Goal: Task Accomplishment & Management: Manage account settings

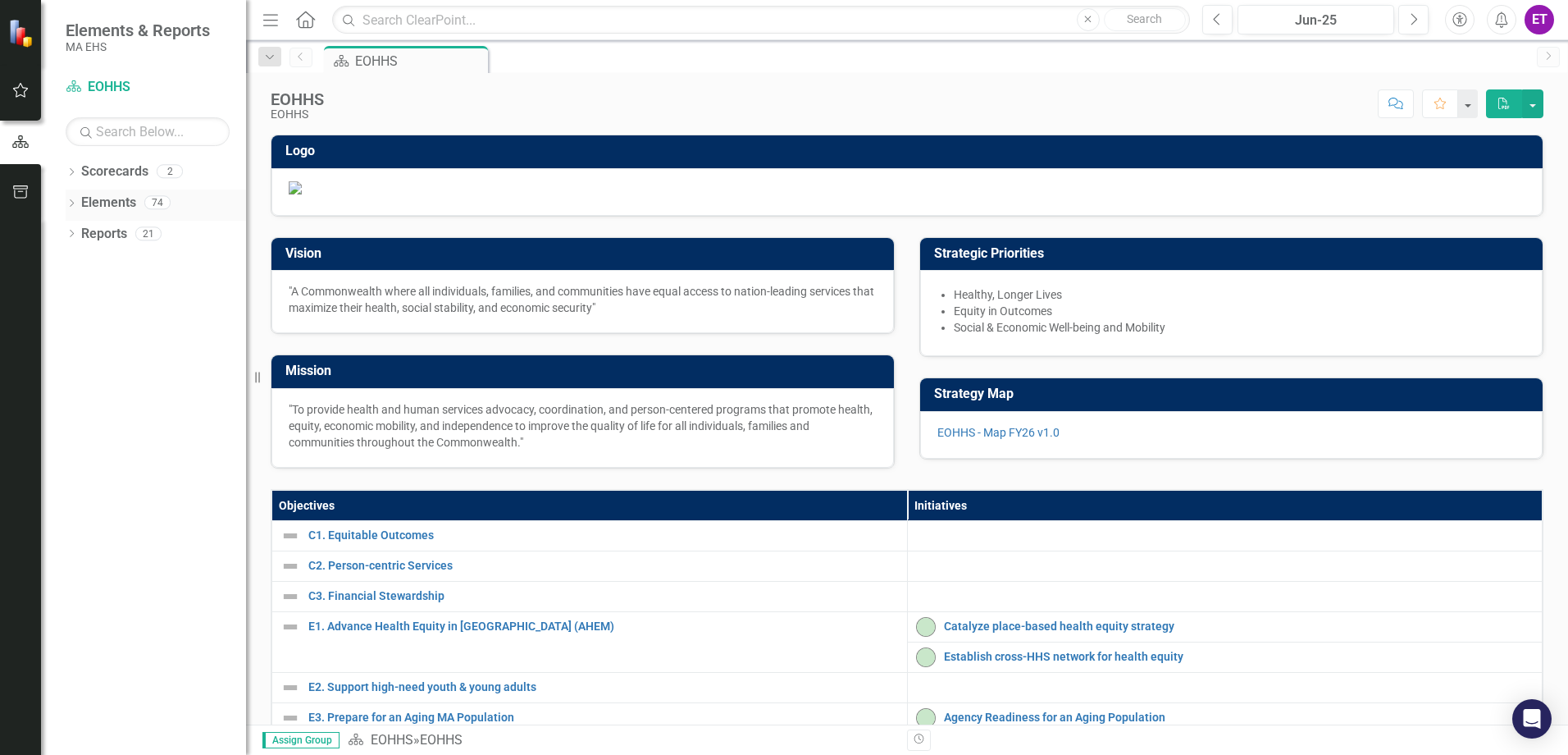
click at [78, 199] on div "Dropdown Elements 74" at bounding box center [156, 206] width 180 height 31
click at [70, 204] on icon "Dropdown" at bounding box center [71, 204] width 12 height 9
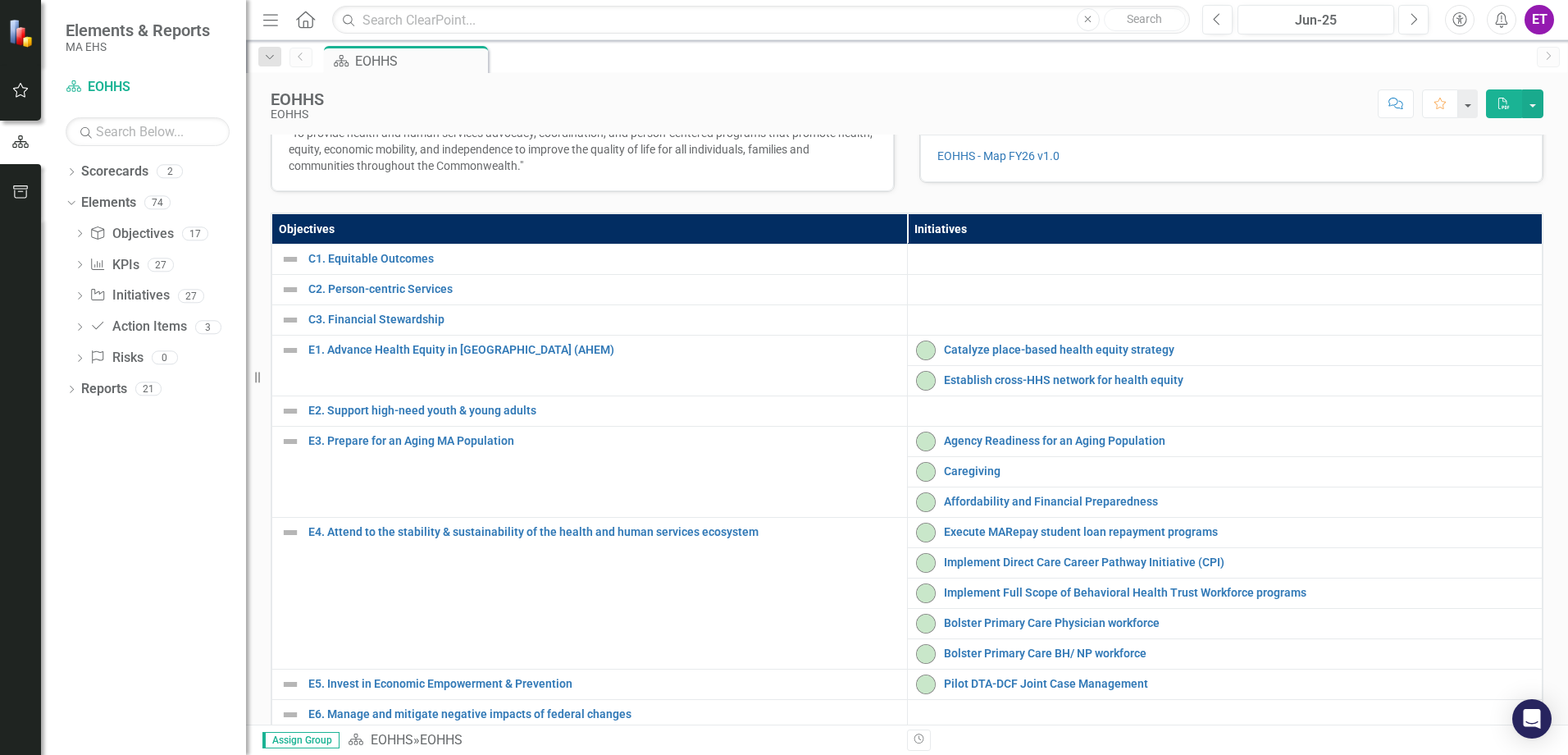
scroll to position [328, 0]
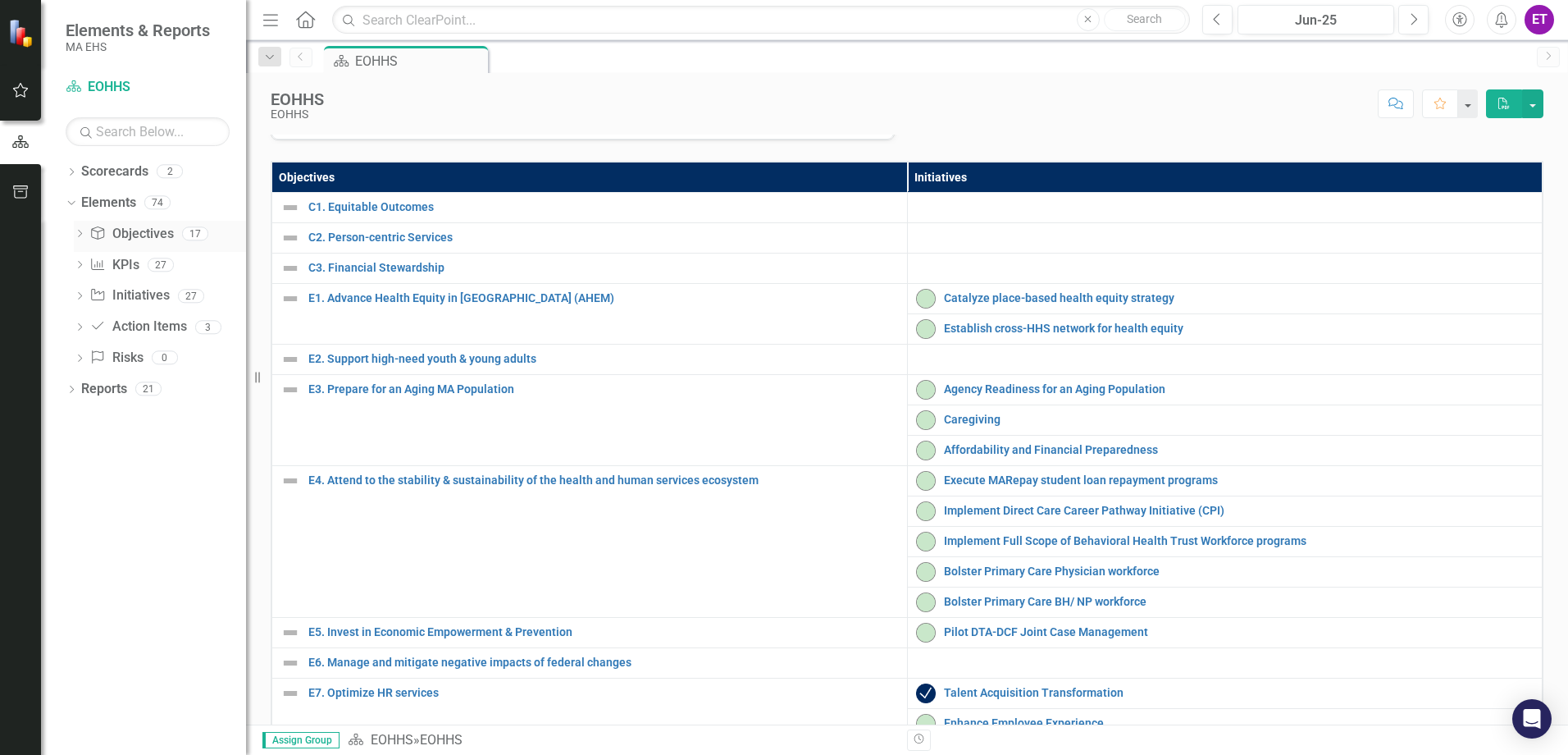
click at [82, 234] on icon at bounding box center [80, 234] width 4 height 8
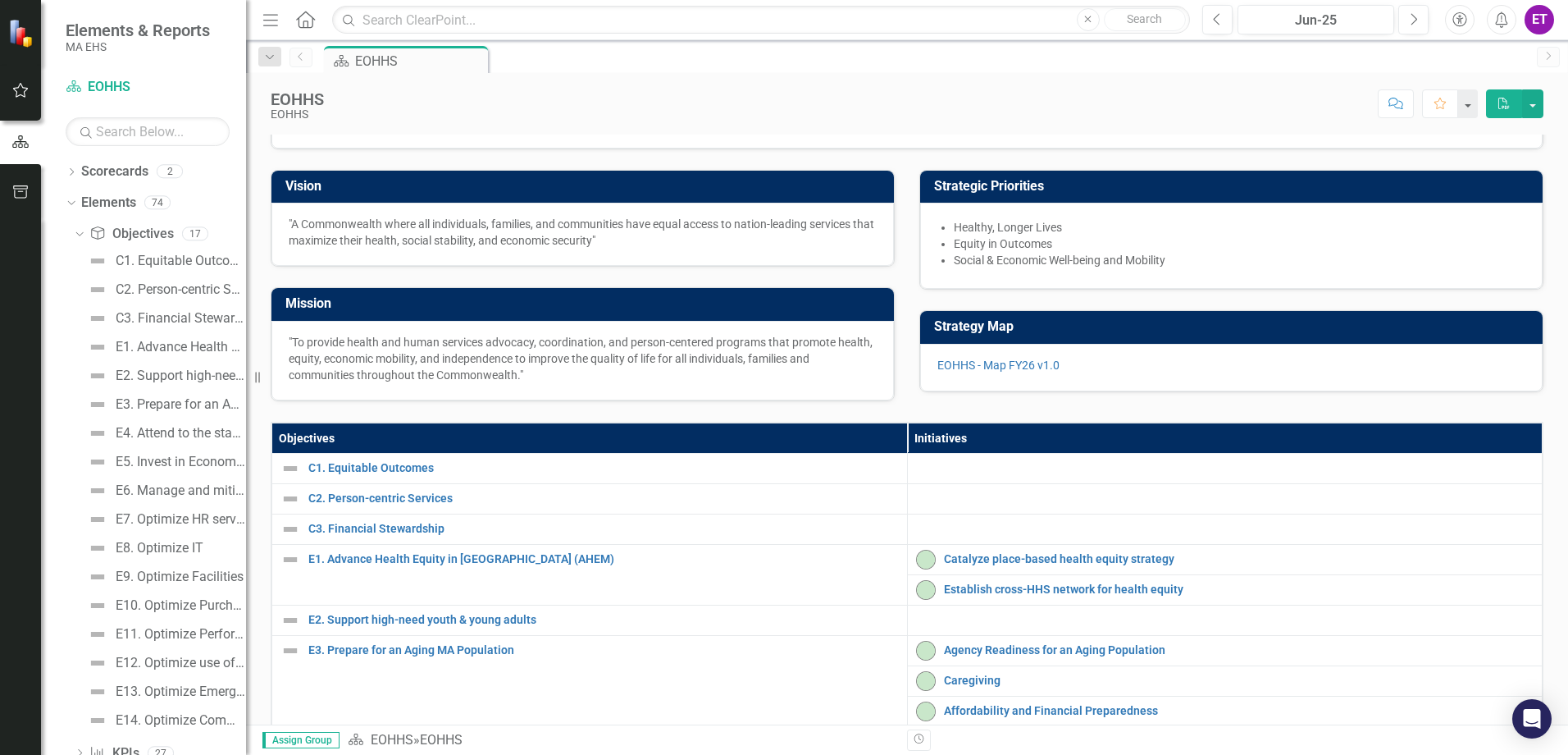
scroll to position [0, 0]
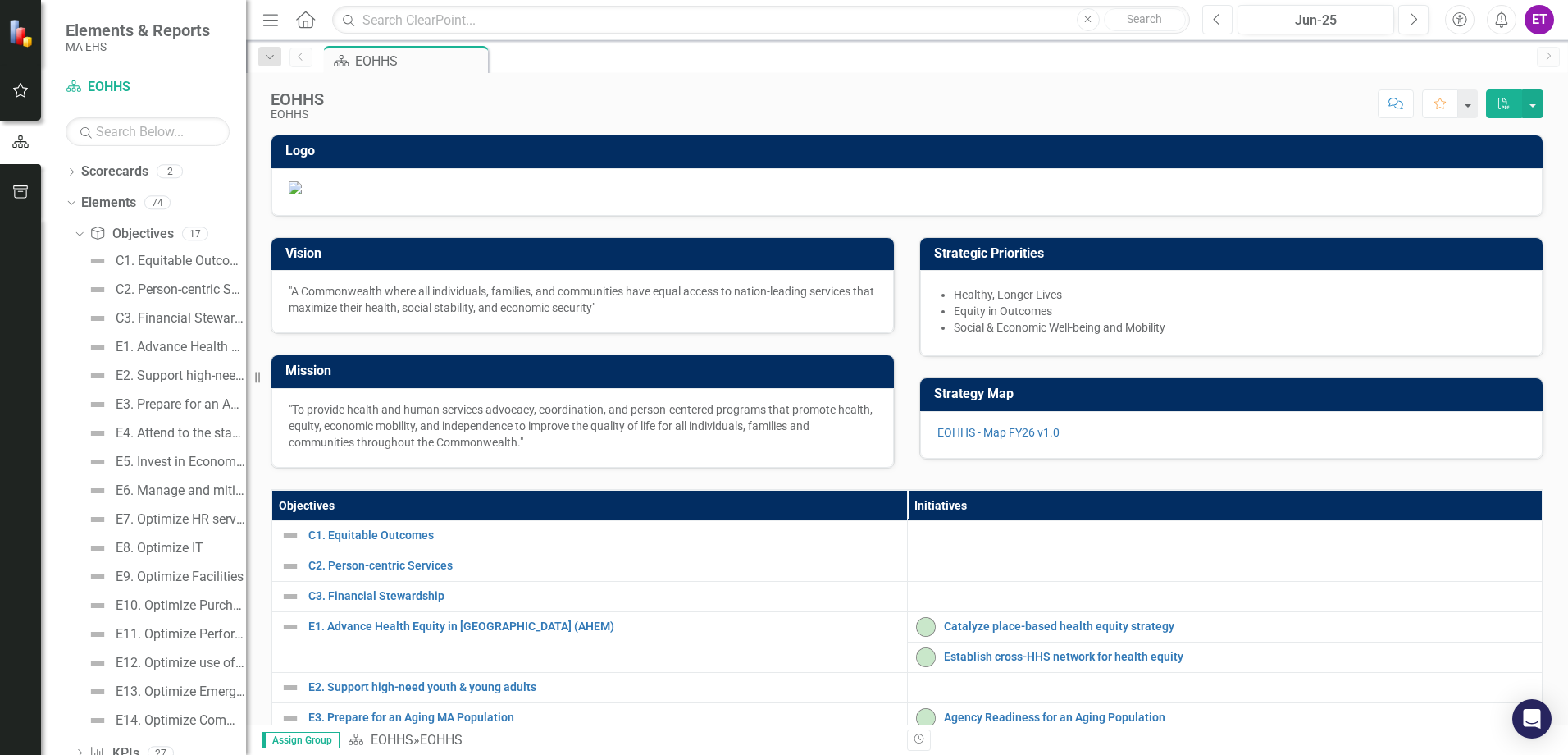
click at [1218, 15] on icon "button" at bounding box center [1216, 19] width 7 height 12
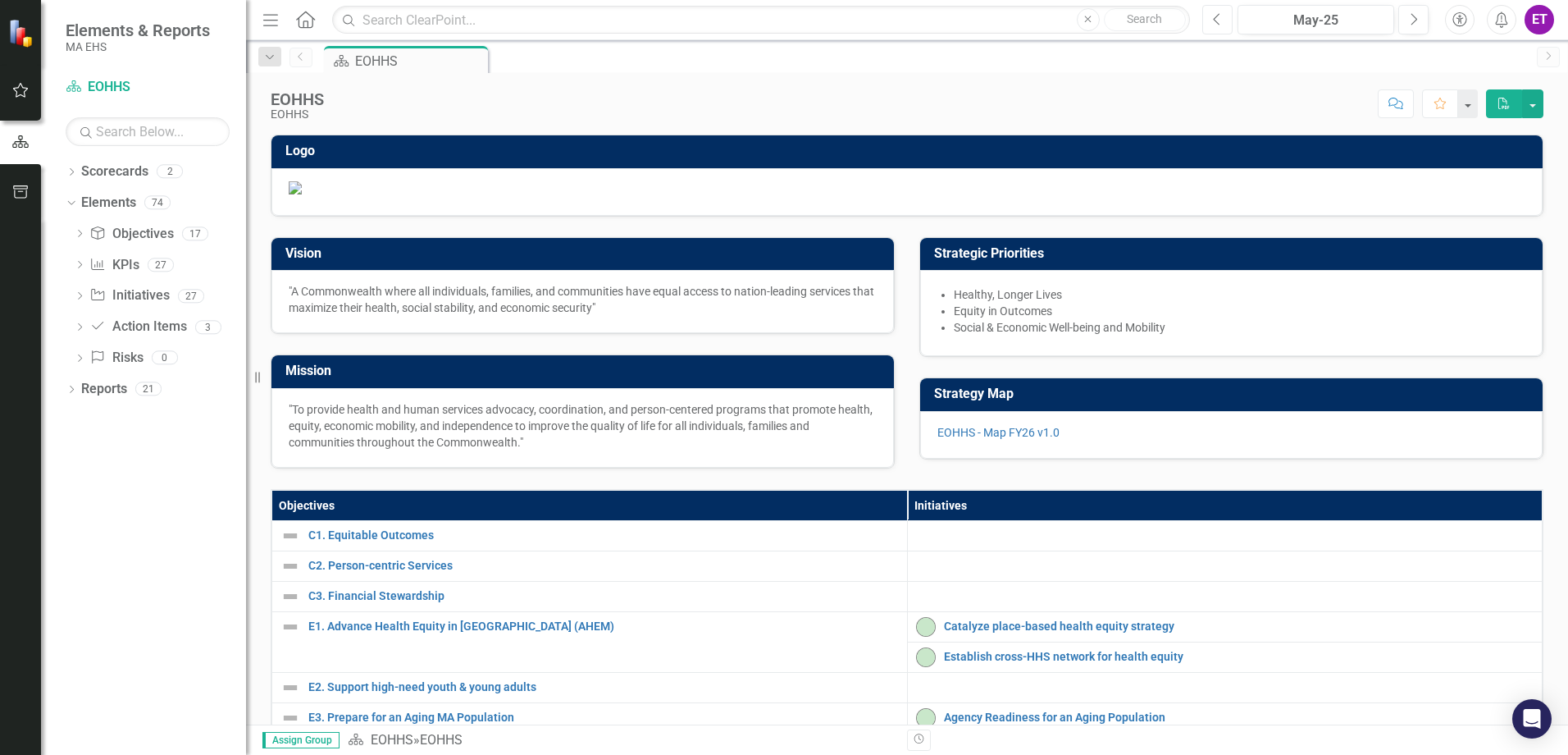
click at [1216, 18] on icon "button" at bounding box center [1216, 19] width 7 height 12
click at [1209, 23] on button "Previous" at bounding box center [1218, 20] width 30 height 29
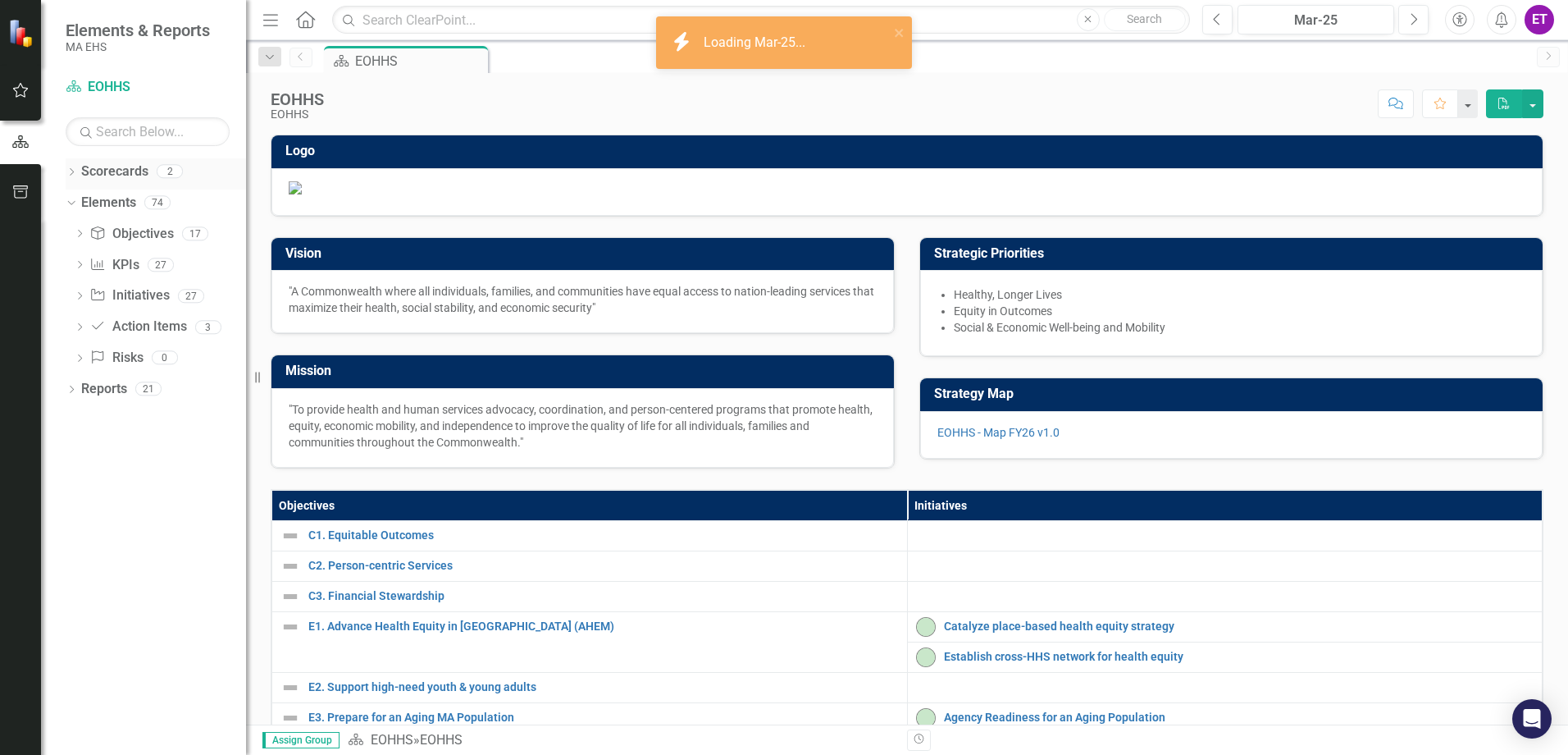
click at [87, 160] on div "Scorecards" at bounding box center [115, 172] width 68 height 27
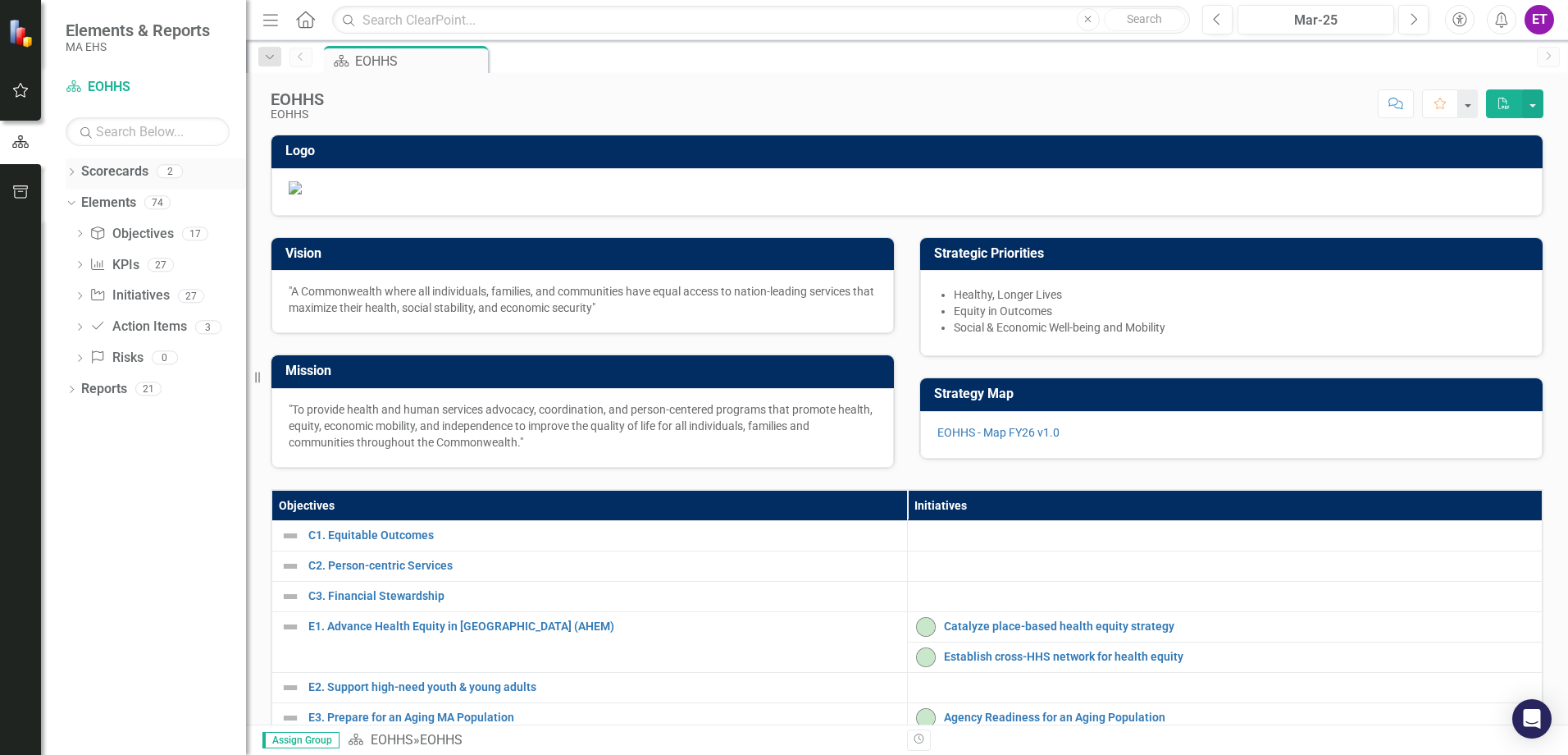
click at [68, 174] on icon "Dropdown" at bounding box center [71, 173] width 12 height 9
click at [78, 211] on div "Dropdown EOHHS" at bounding box center [160, 204] width 172 height 27
click at [79, 270] on icon "Dropdown" at bounding box center [79, 265] width 12 height 9
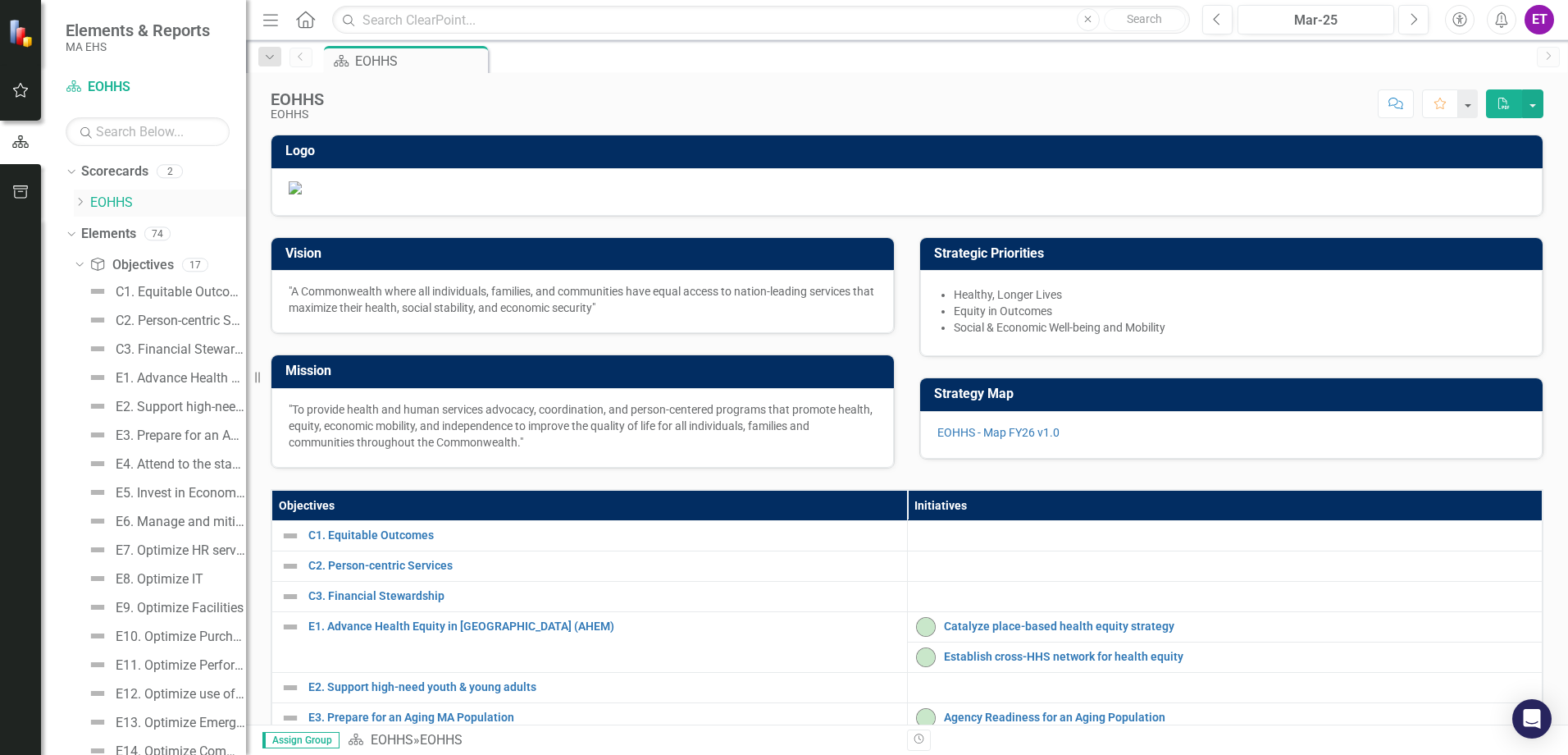
click at [78, 201] on icon "Dropdown" at bounding box center [79, 202] width 13 height 10
click at [106, 235] on div "AGE" at bounding box center [167, 236] width 156 height 31
click at [113, 235] on link "AGE" at bounding box center [176, 234] width 139 height 19
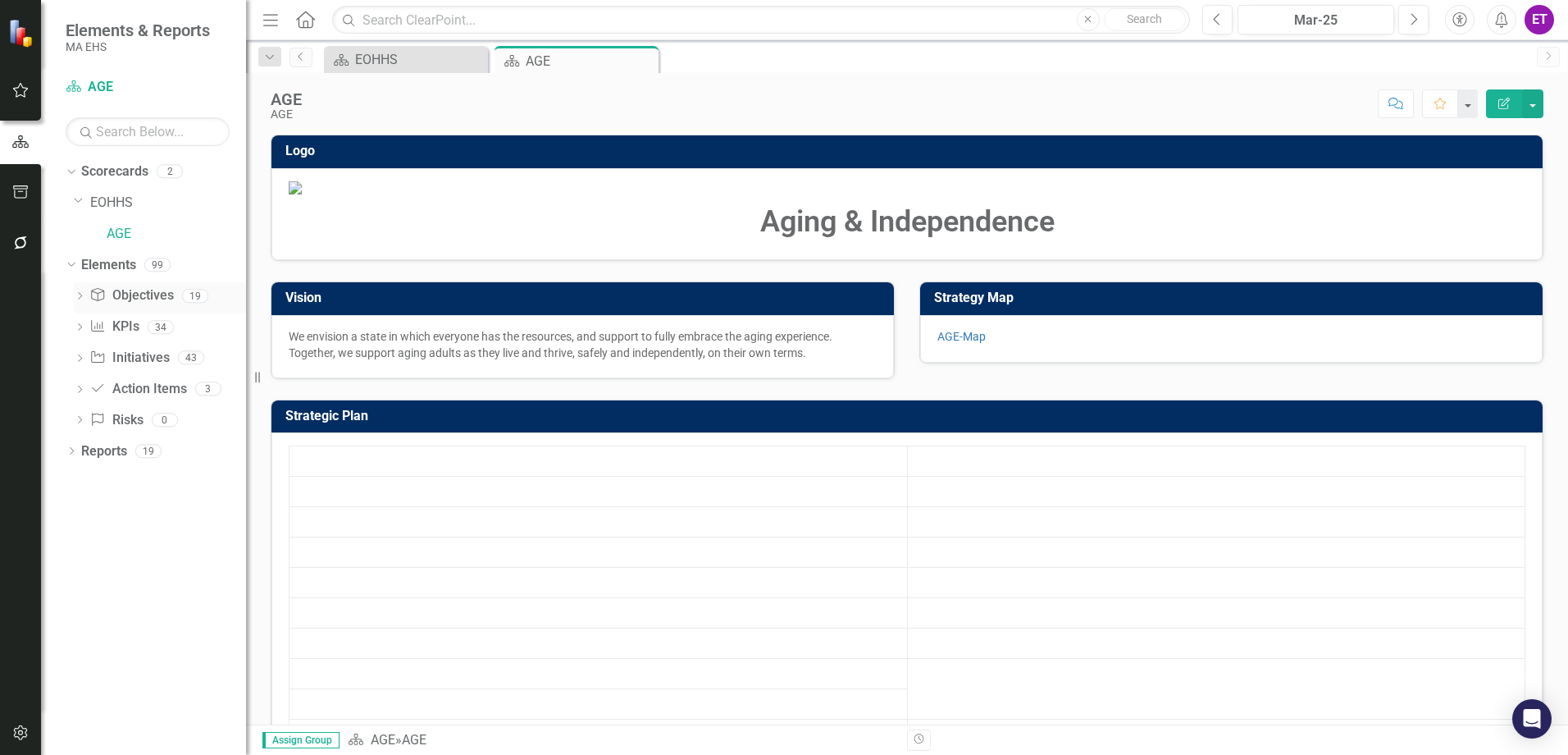
click at [78, 302] on icon "Dropdown" at bounding box center [79, 297] width 12 height 9
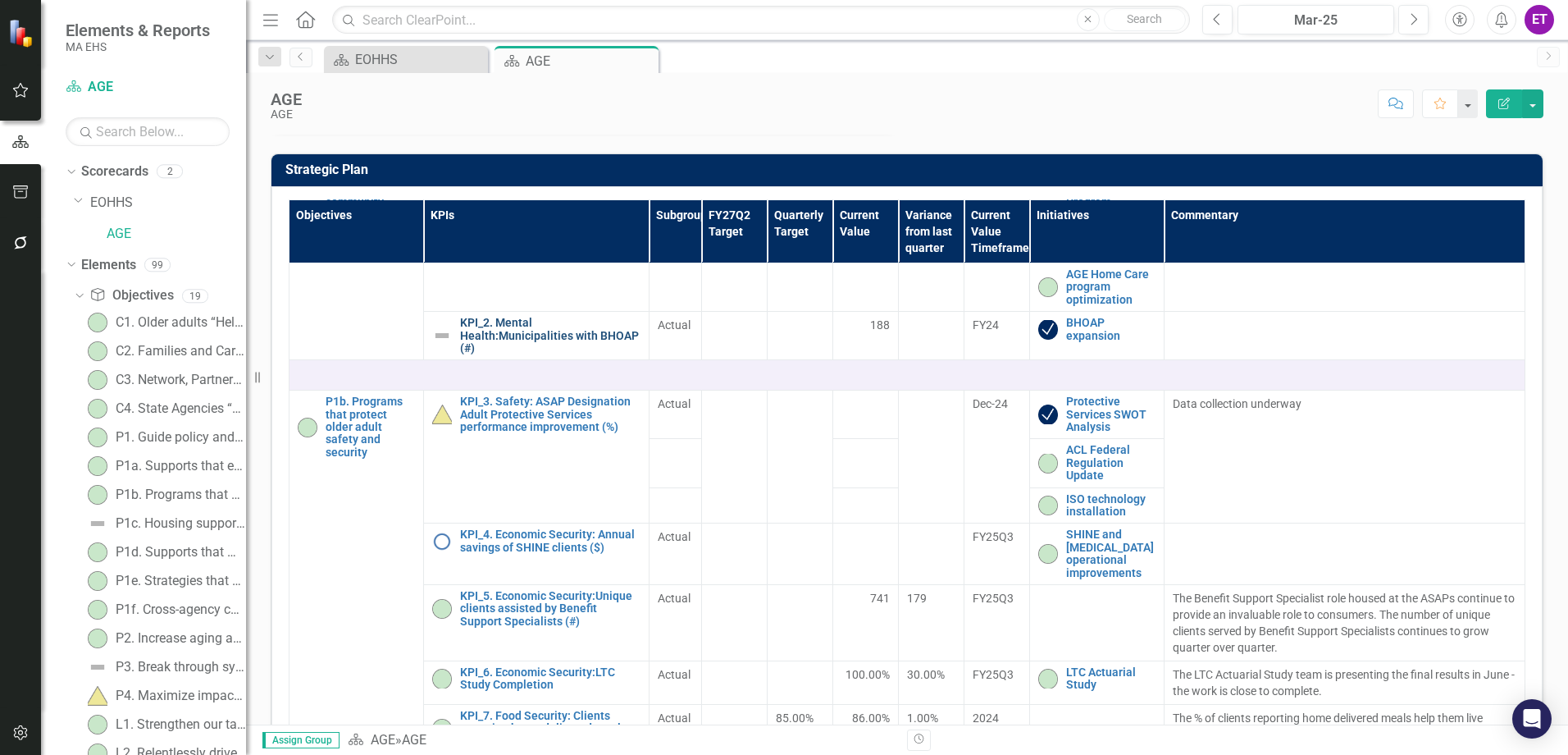
scroll to position [165, 0]
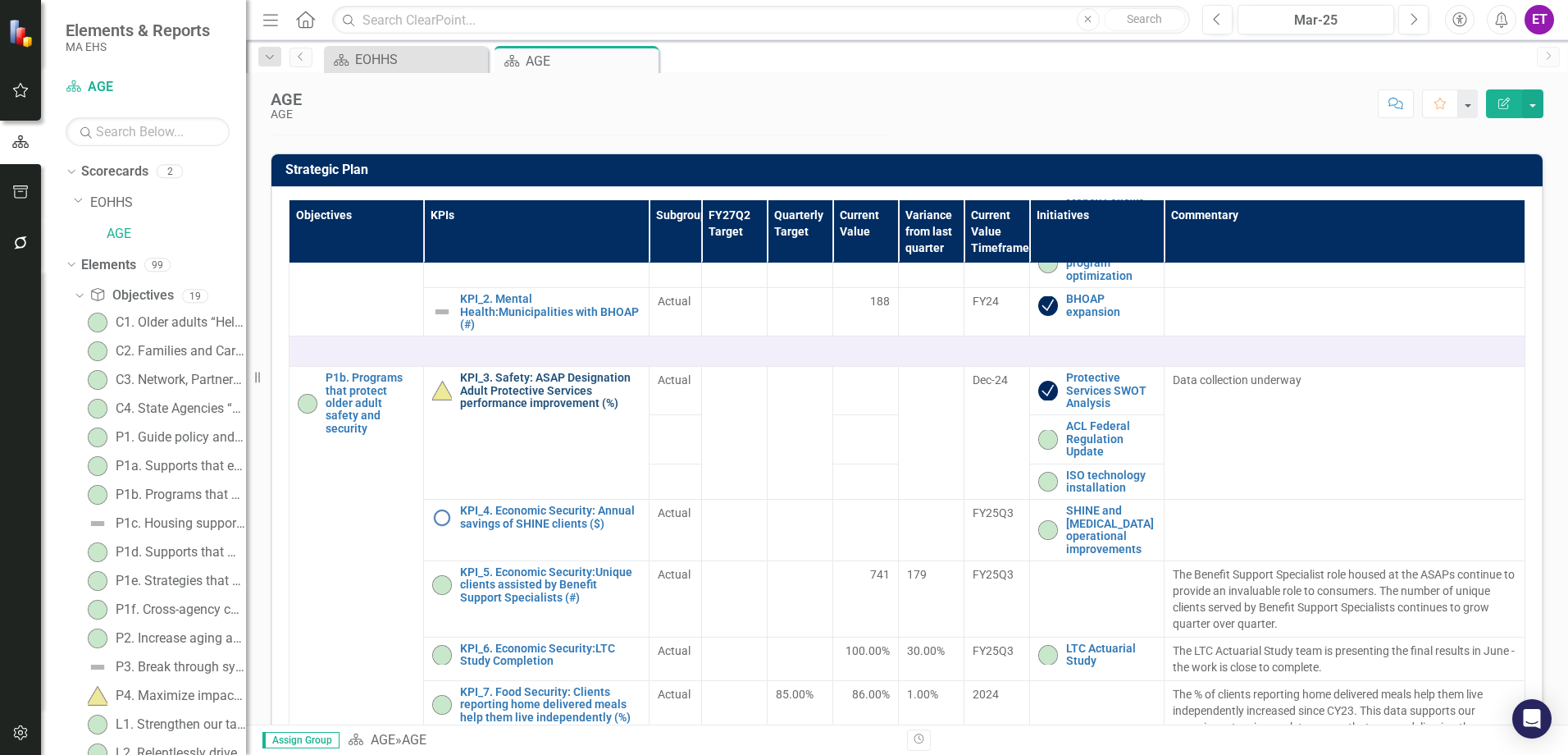
click at [561, 409] on link "KPI_3. Safety: ASAP Designation Adult Protective Services performance improveme…" at bounding box center [550, 391] width 180 height 38
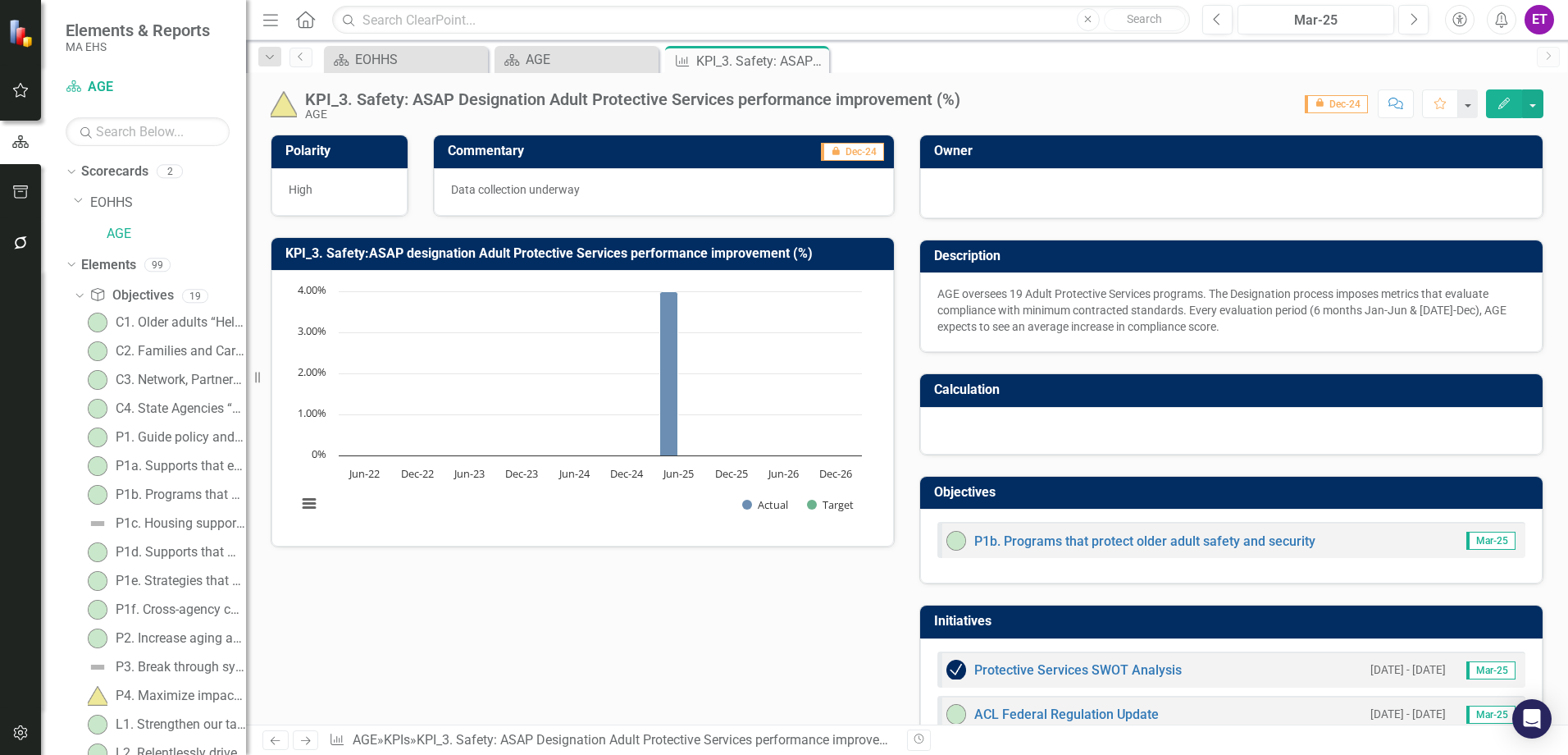
click at [1501, 94] on button "Edit" at bounding box center [1503, 103] width 36 height 28
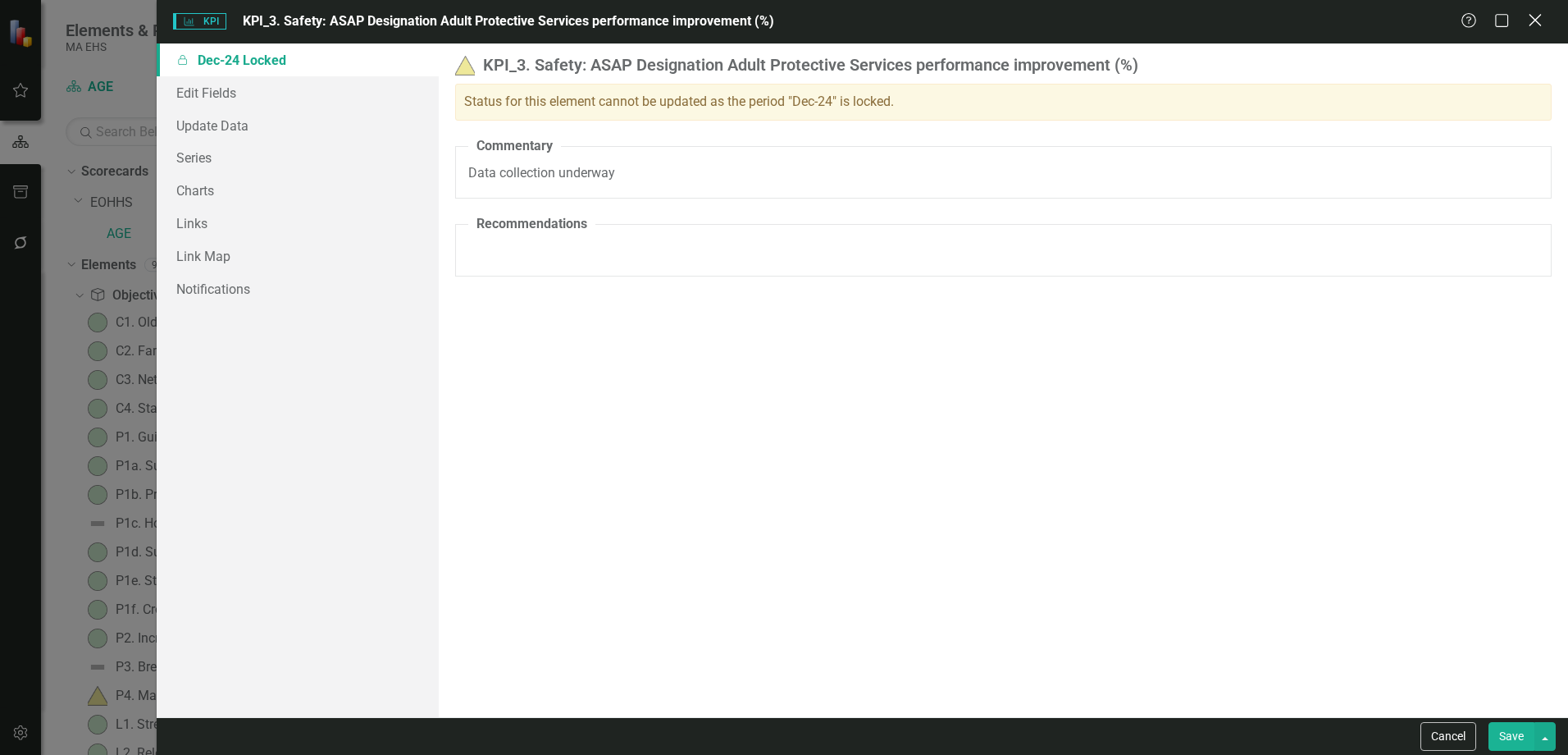
click at [1535, 13] on icon "Close" at bounding box center [1535, 21] width 21 height 16
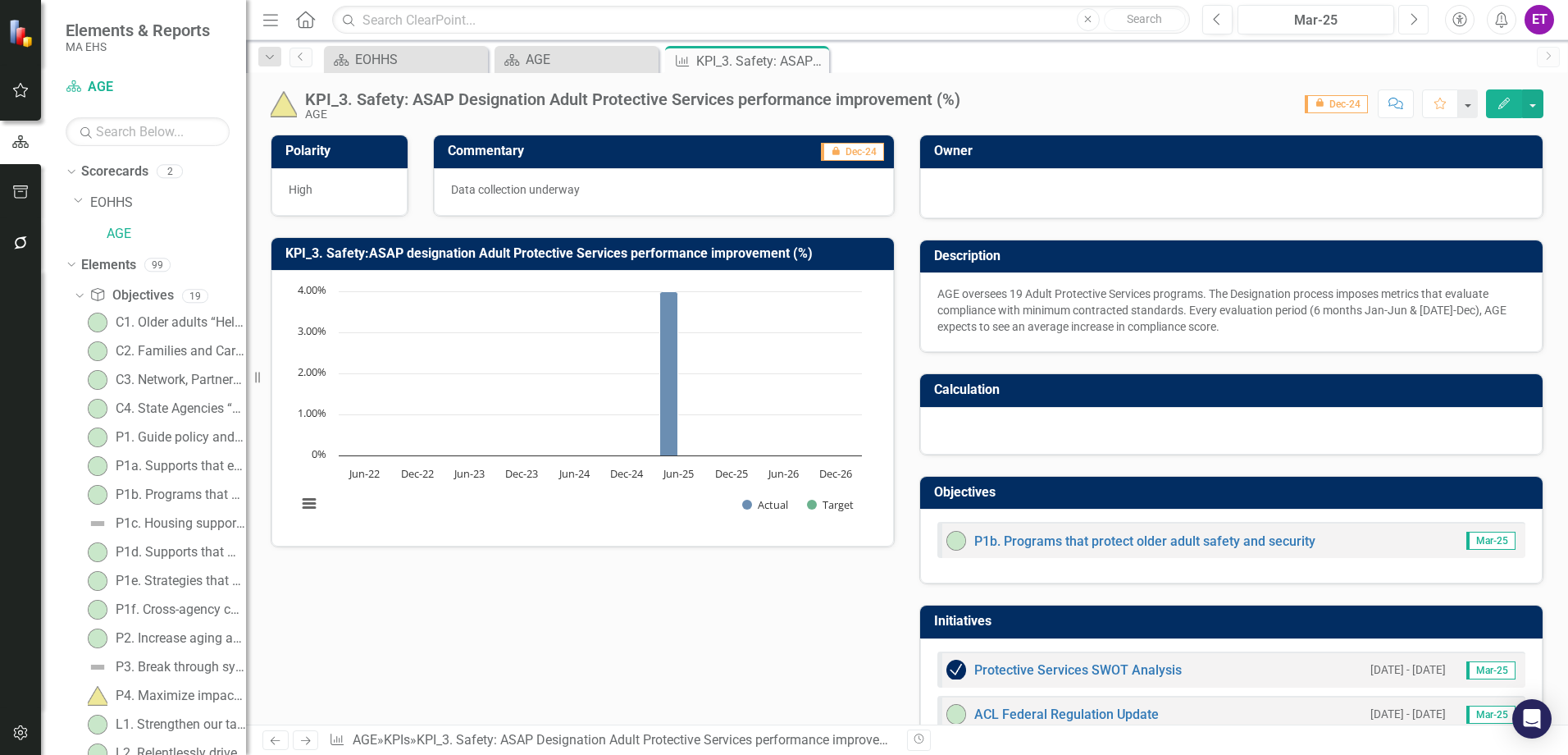
click at [1412, 20] on icon "Next" at bounding box center [1413, 20] width 9 height 15
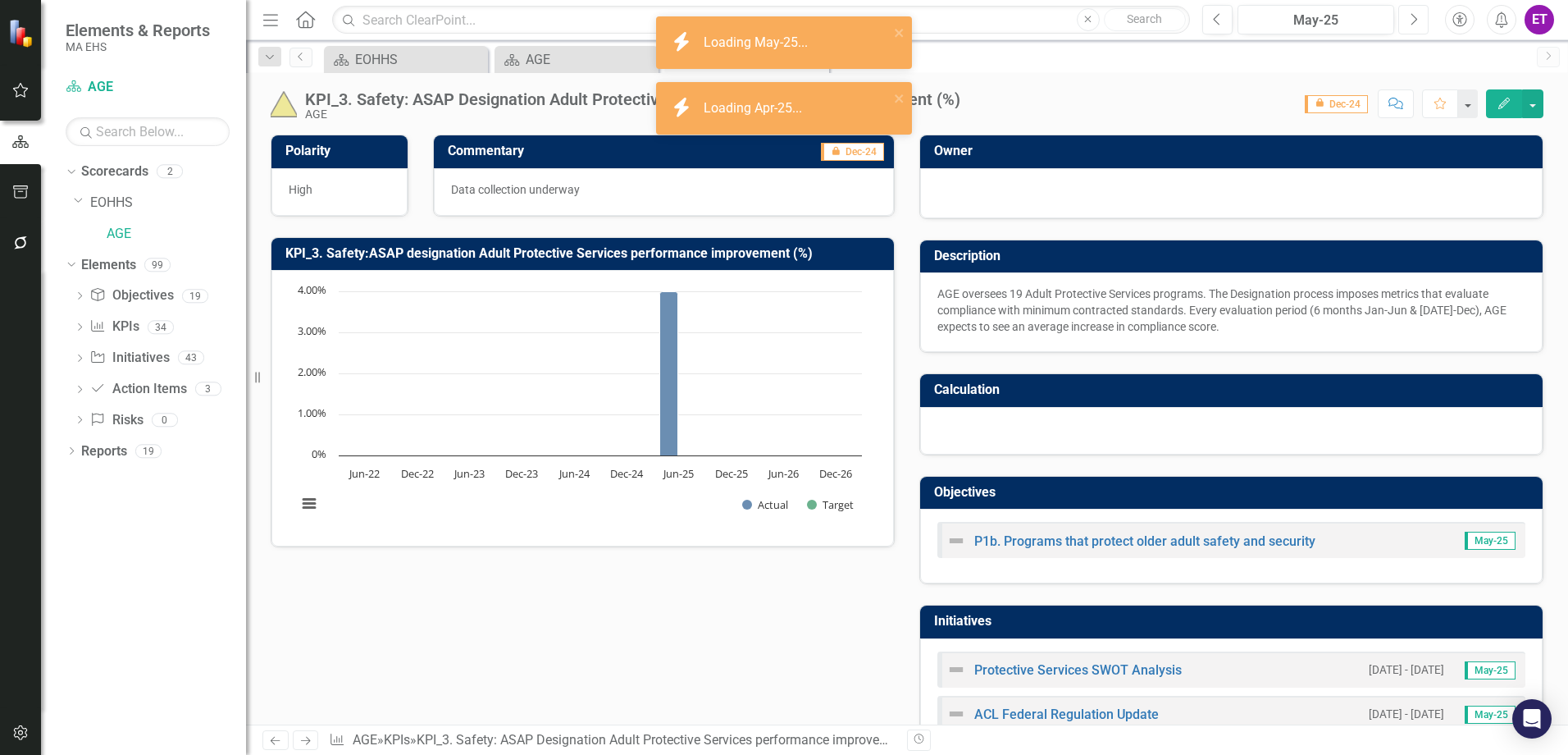
click at [1412, 20] on icon "Next" at bounding box center [1413, 20] width 9 height 15
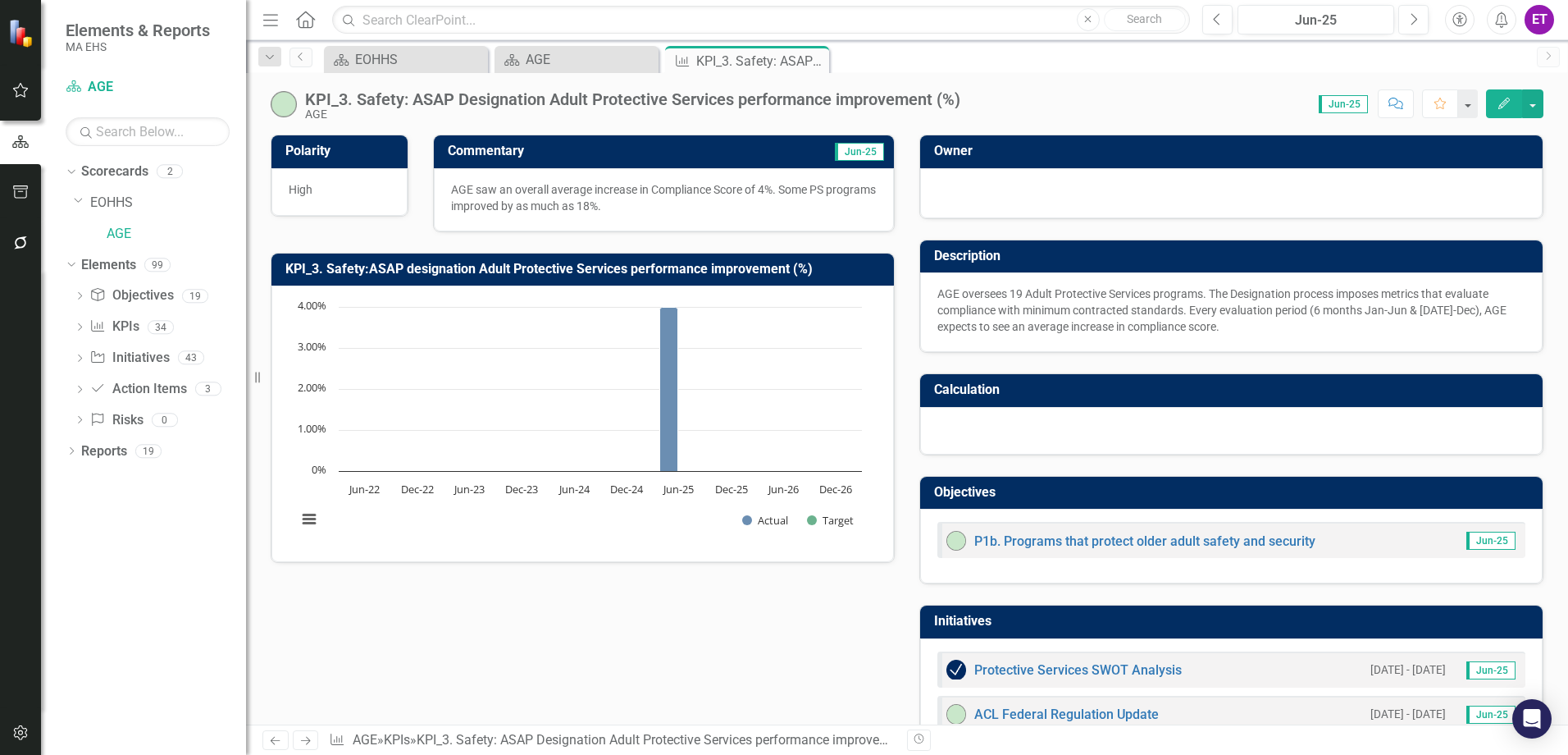
click at [1511, 105] on icon "Edit" at bounding box center [1503, 104] width 15 height 12
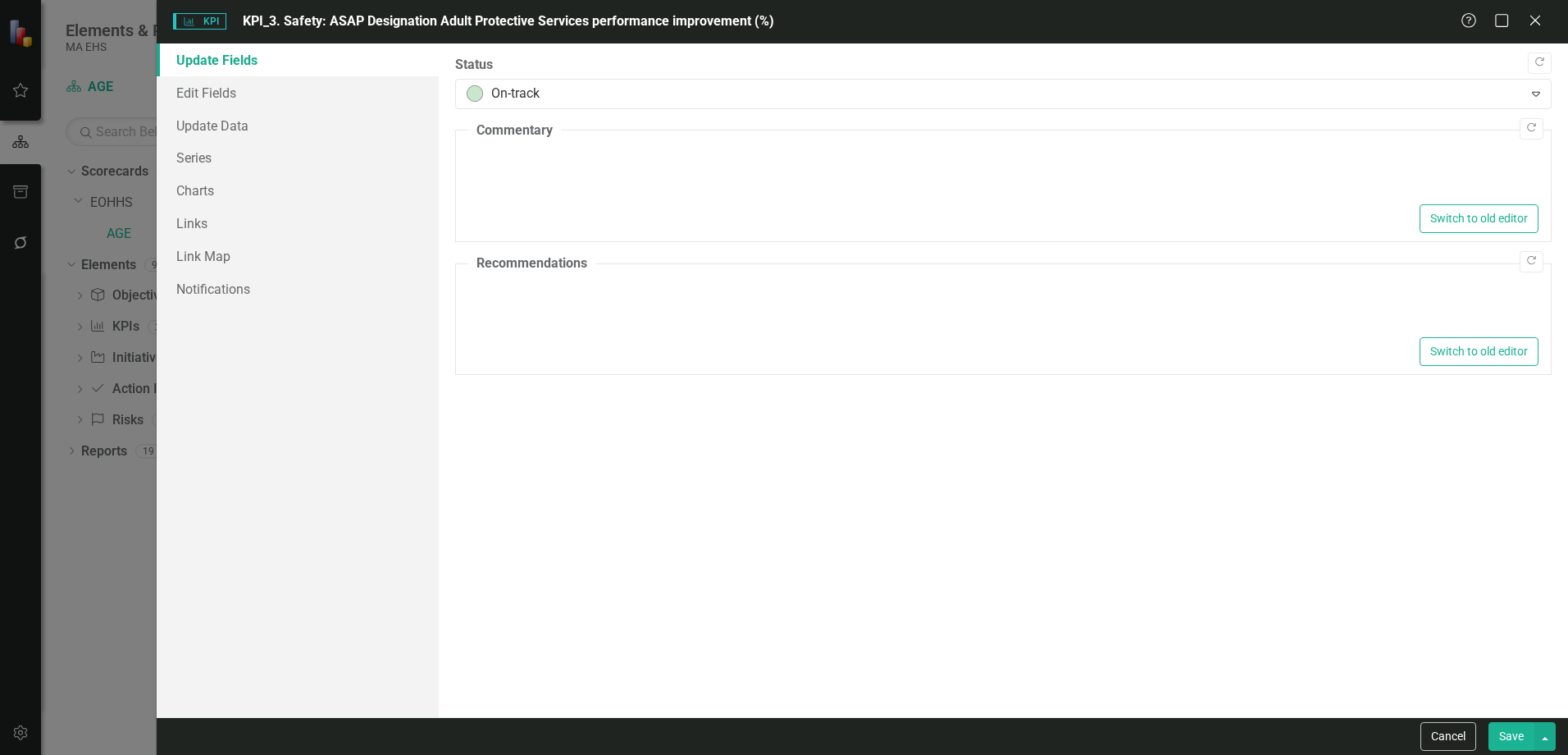
type textarea "<p>AGE saw an overall average increase in Compliance Score of 4%. Some PS progr…"
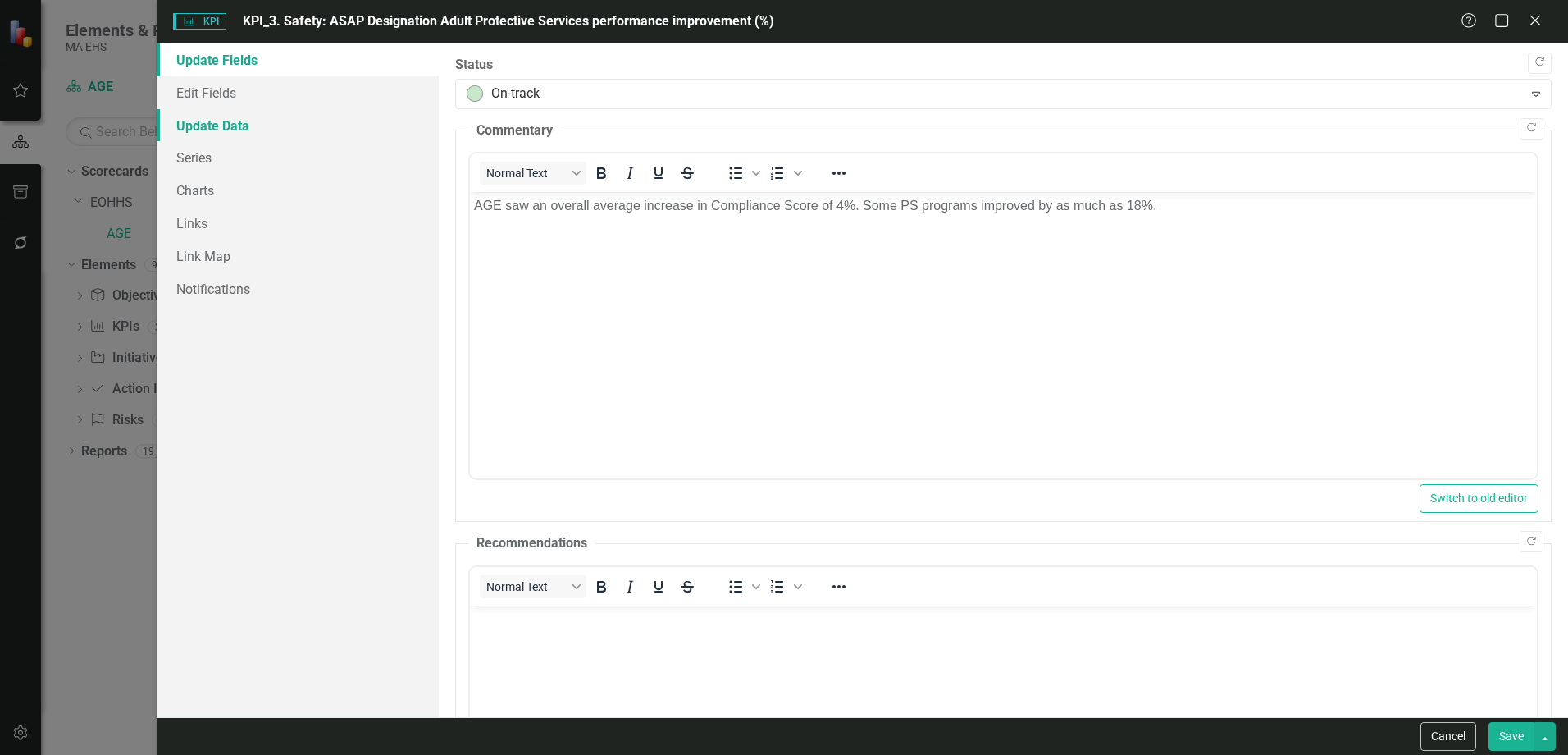
click at [216, 133] on link "Update Data" at bounding box center [298, 125] width 282 height 33
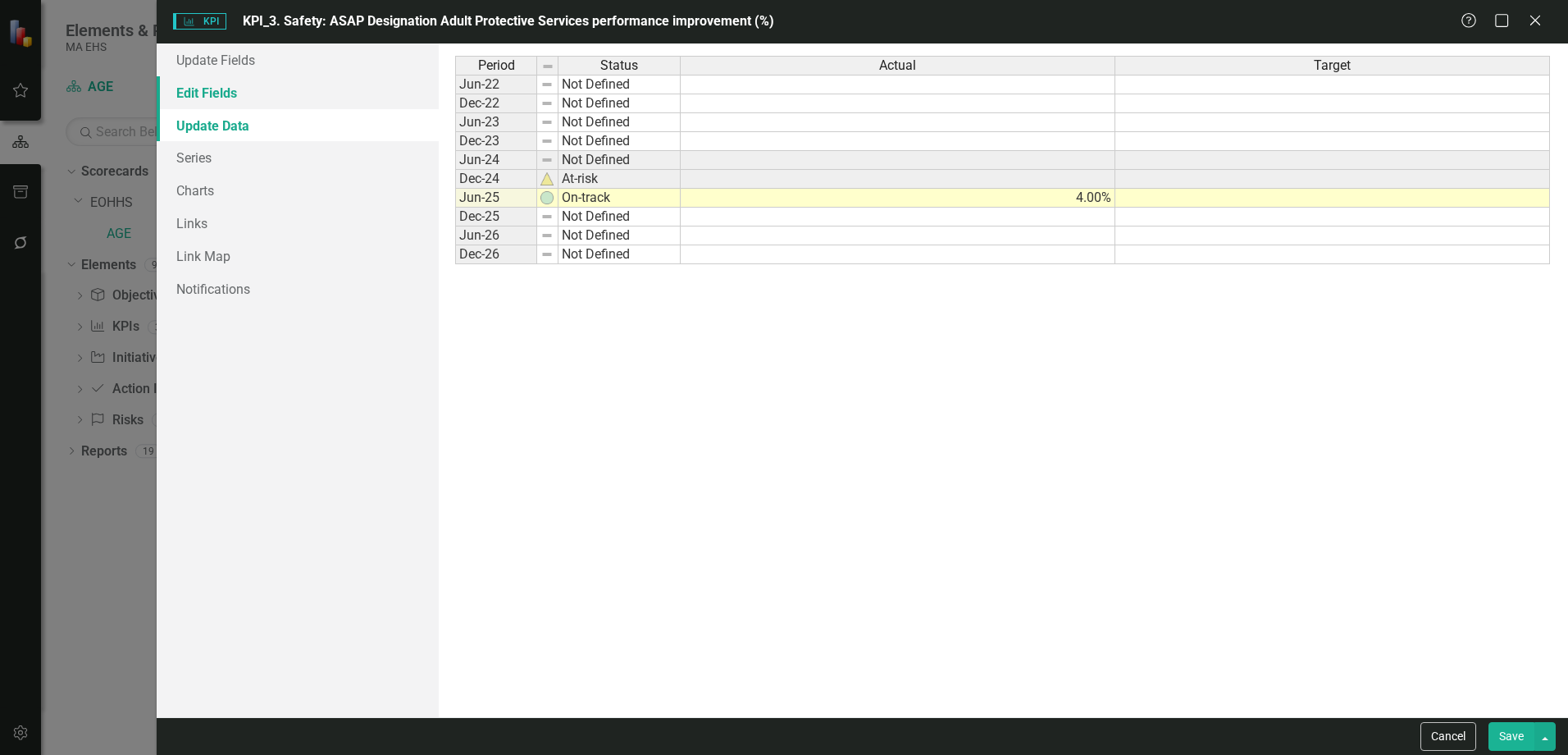
click at [212, 98] on link "Edit Fields" at bounding box center [298, 93] width 282 height 33
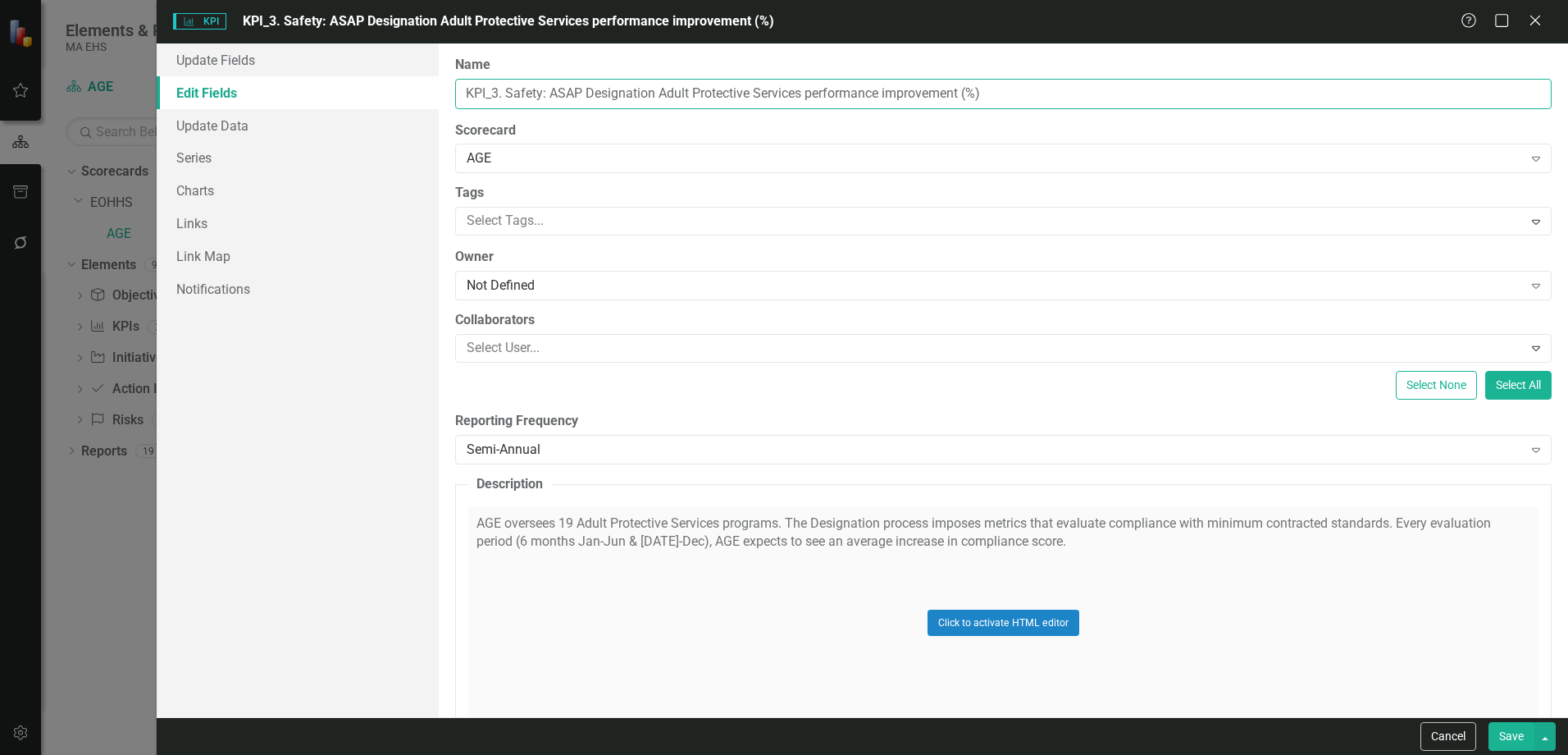
drag, startPoint x: 884, startPoint y: 96, endPoint x: 816, endPoint y: 90, distance: 68.3
click at [816, 90] on input "KPI_3. Safety: ASAP Designation Adult Protective Services performance improveme…" at bounding box center [1003, 93] width 1096 height 30
type input "KPI_3. Safety: ASAP Designation Adult Protective Services compliance improvemen…"
click at [1516, 733] on button "Save" at bounding box center [1511, 735] width 46 height 28
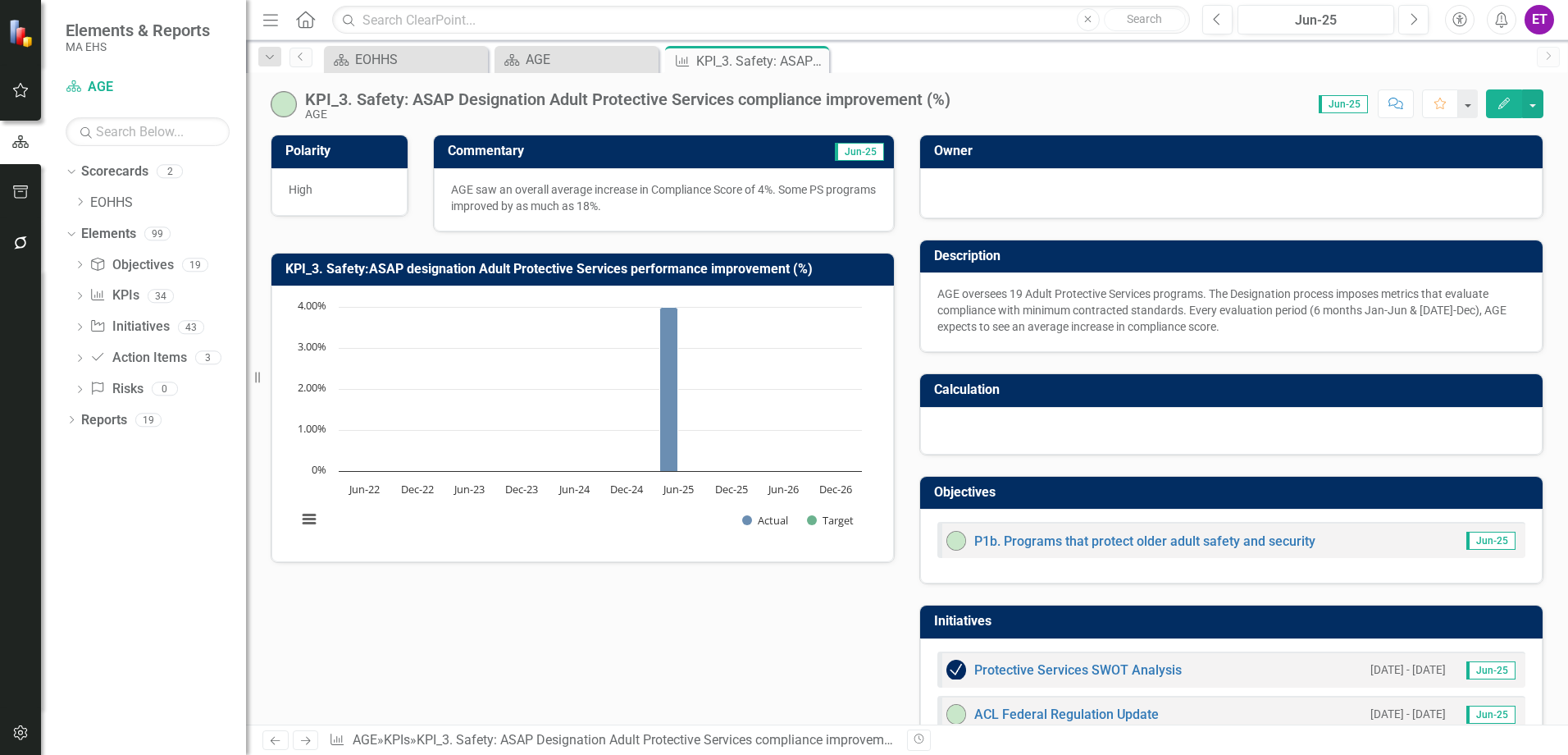
click at [1500, 102] on icon "Edit" at bounding box center [1503, 104] width 15 height 12
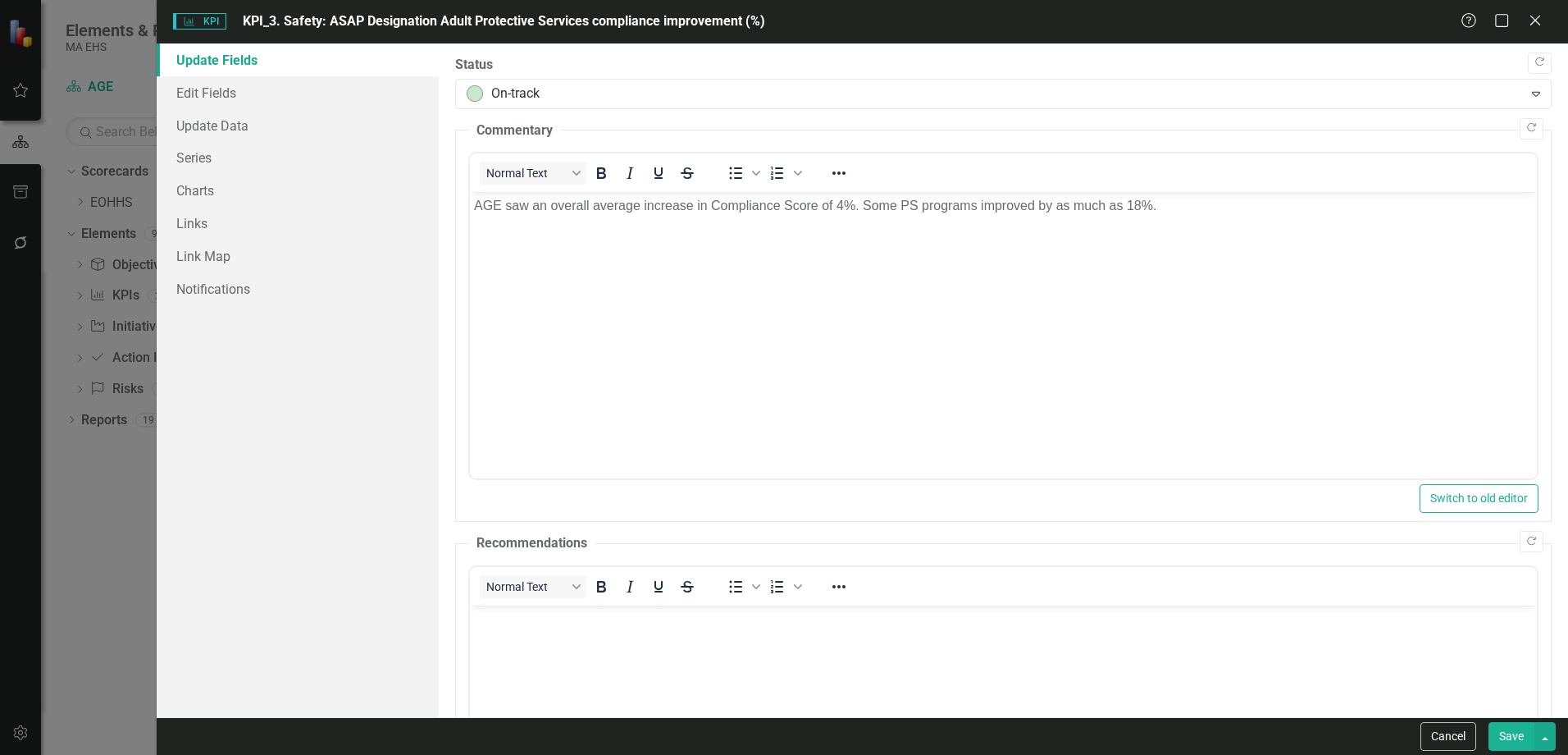
click at [1162, 210] on p "AGE saw an overall average increase in Compliance Score of 4%. Some PS programs…" at bounding box center [1003, 206] width 1059 height 20
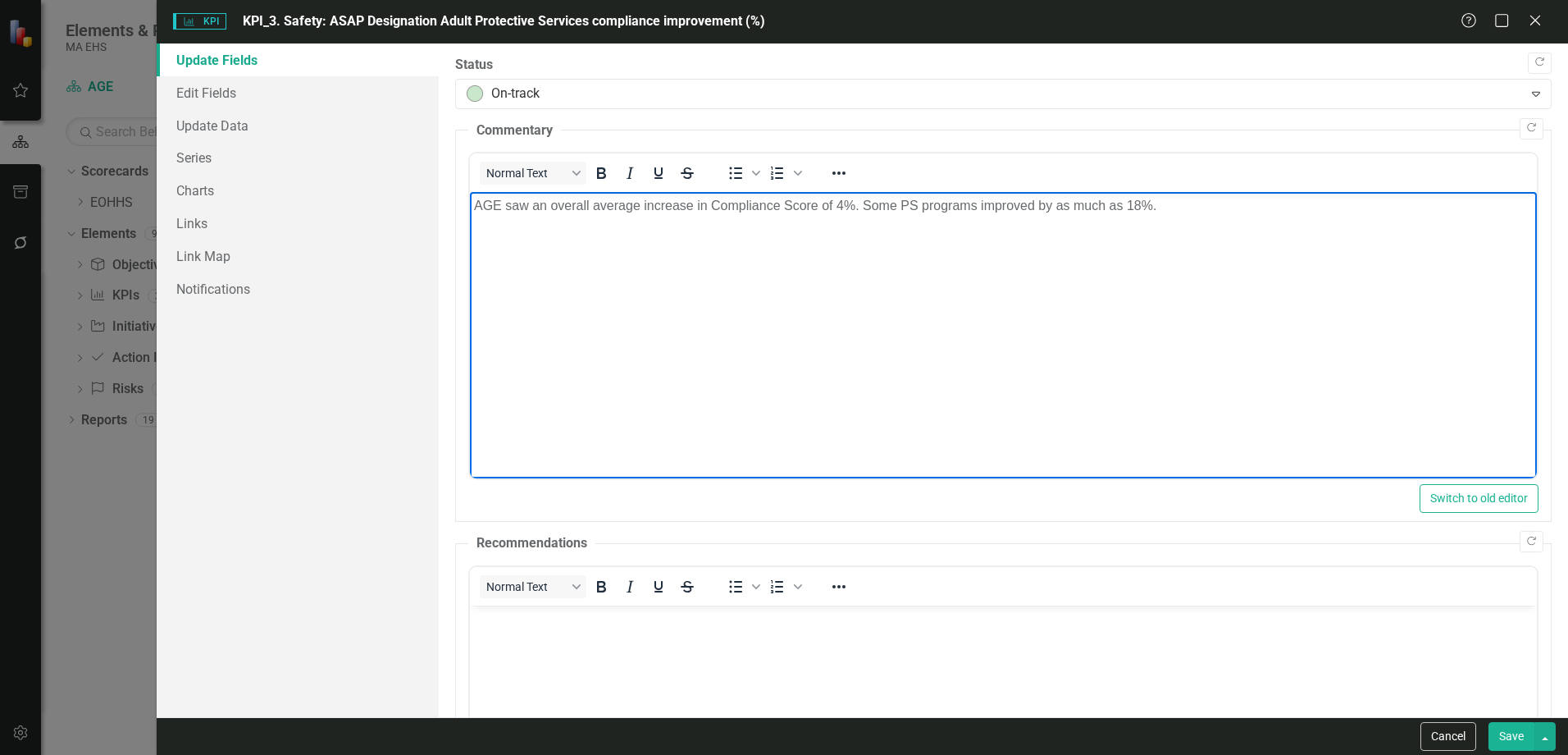
click at [1501, 731] on button "Save" at bounding box center [1511, 735] width 46 height 28
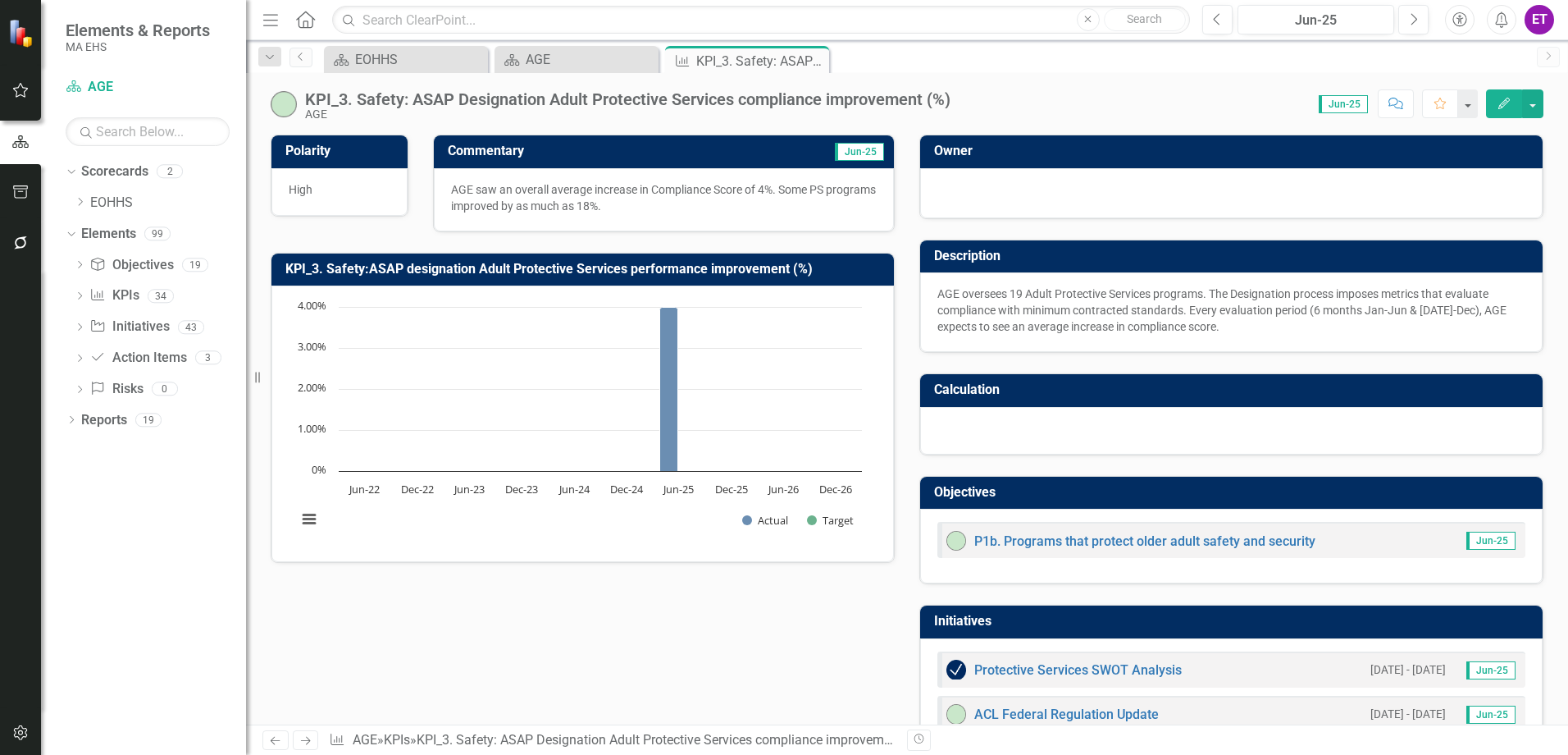
click at [694, 648] on div "Polarity High Commentary Jun-25 AGE saw an overall average increase in Complian…" at bounding box center [907, 457] width 1298 height 688
click at [83, 199] on icon "Dropdown" at bounding box center [79, 202] width 13 height 10
click at [73, 359] on icon "Dropdown" at bounding box center [79, 359] width 12 height 9
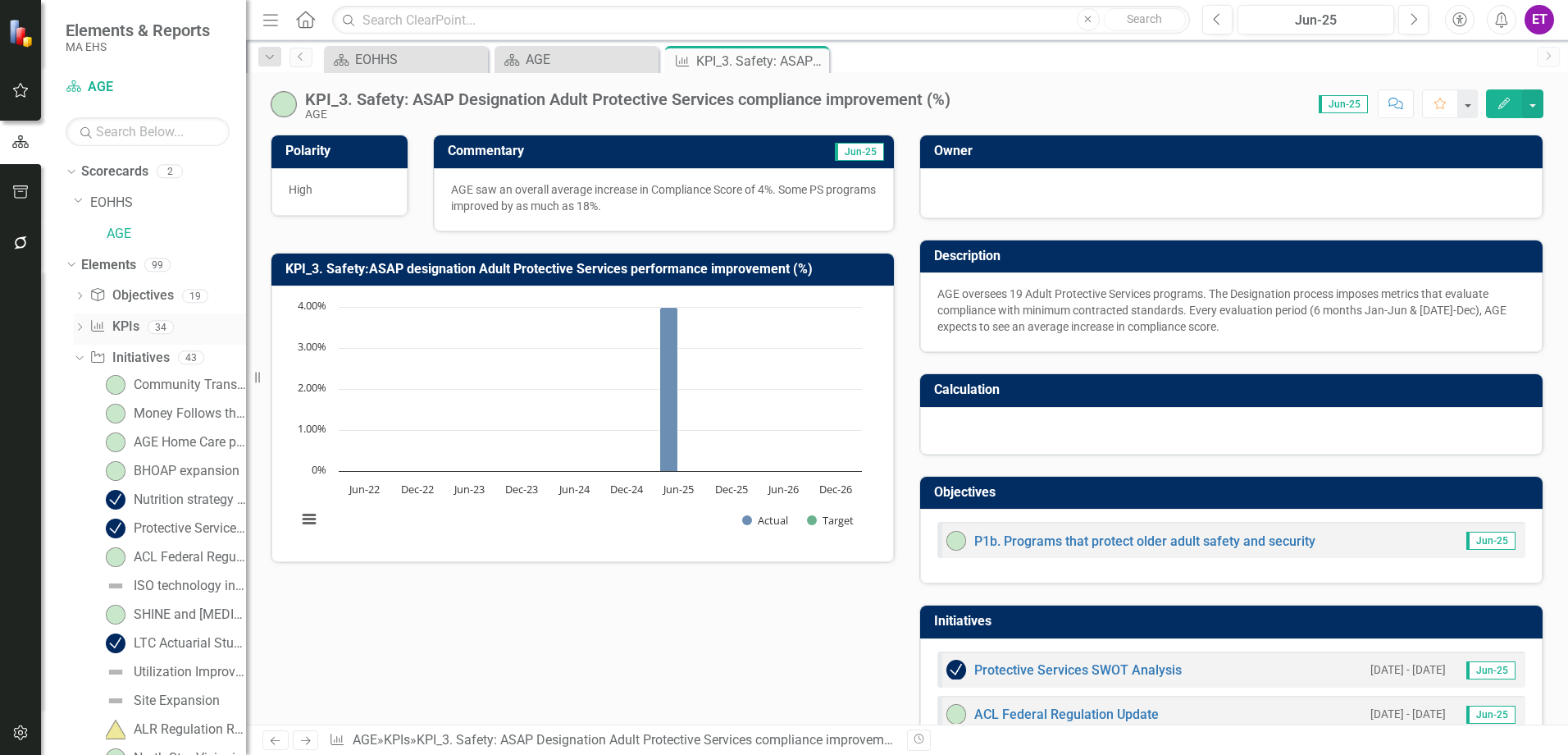
click at [82, 329] on icon "Dropdown" at bounding box center [79, 328] width 12 height 9
click at [75, 305] on div "Dropdown" at bounding box center [79, 298] width 12 height 14
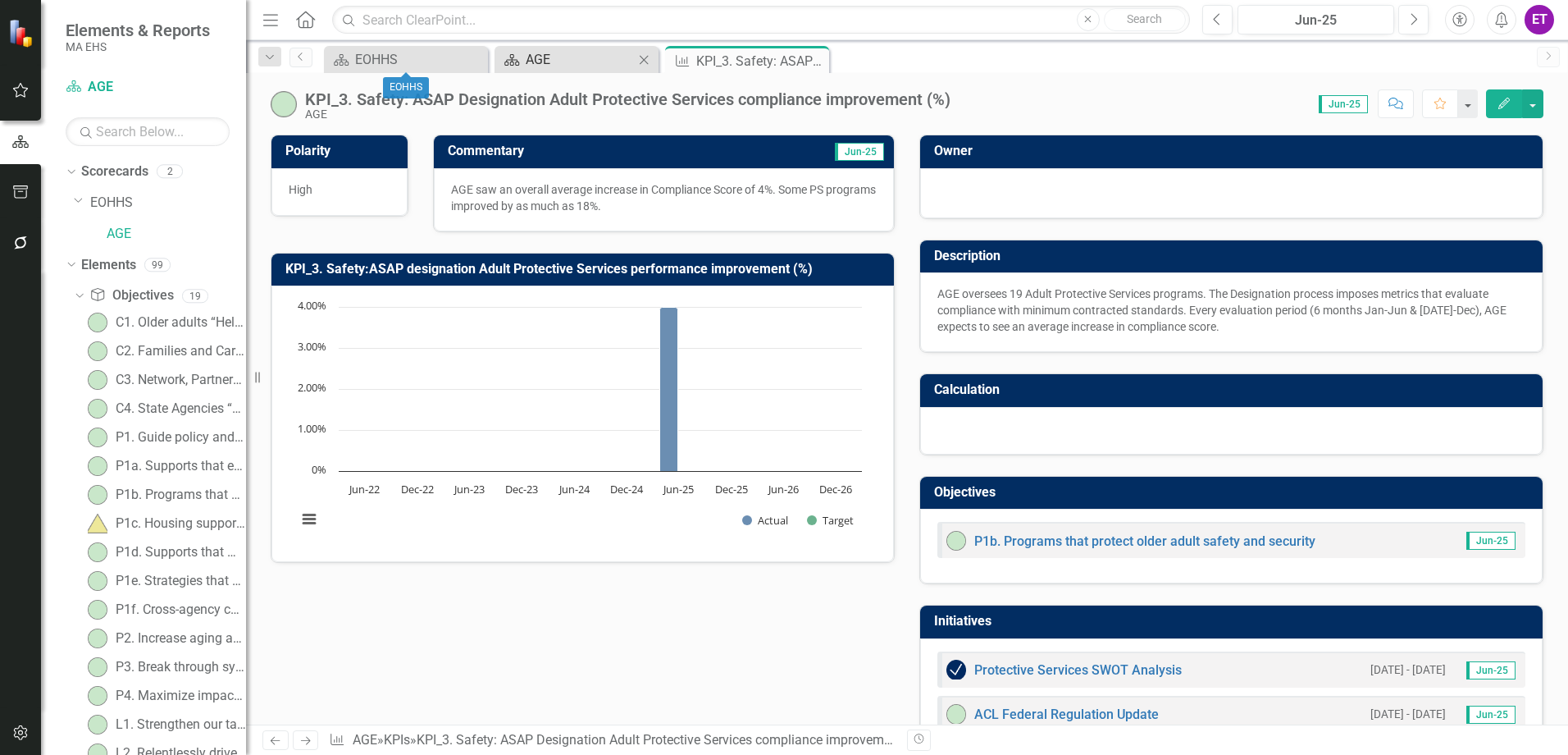
click at [526, 62] on link "Scorecard AGE" at bounding box center [567, 59] width 135 height 21
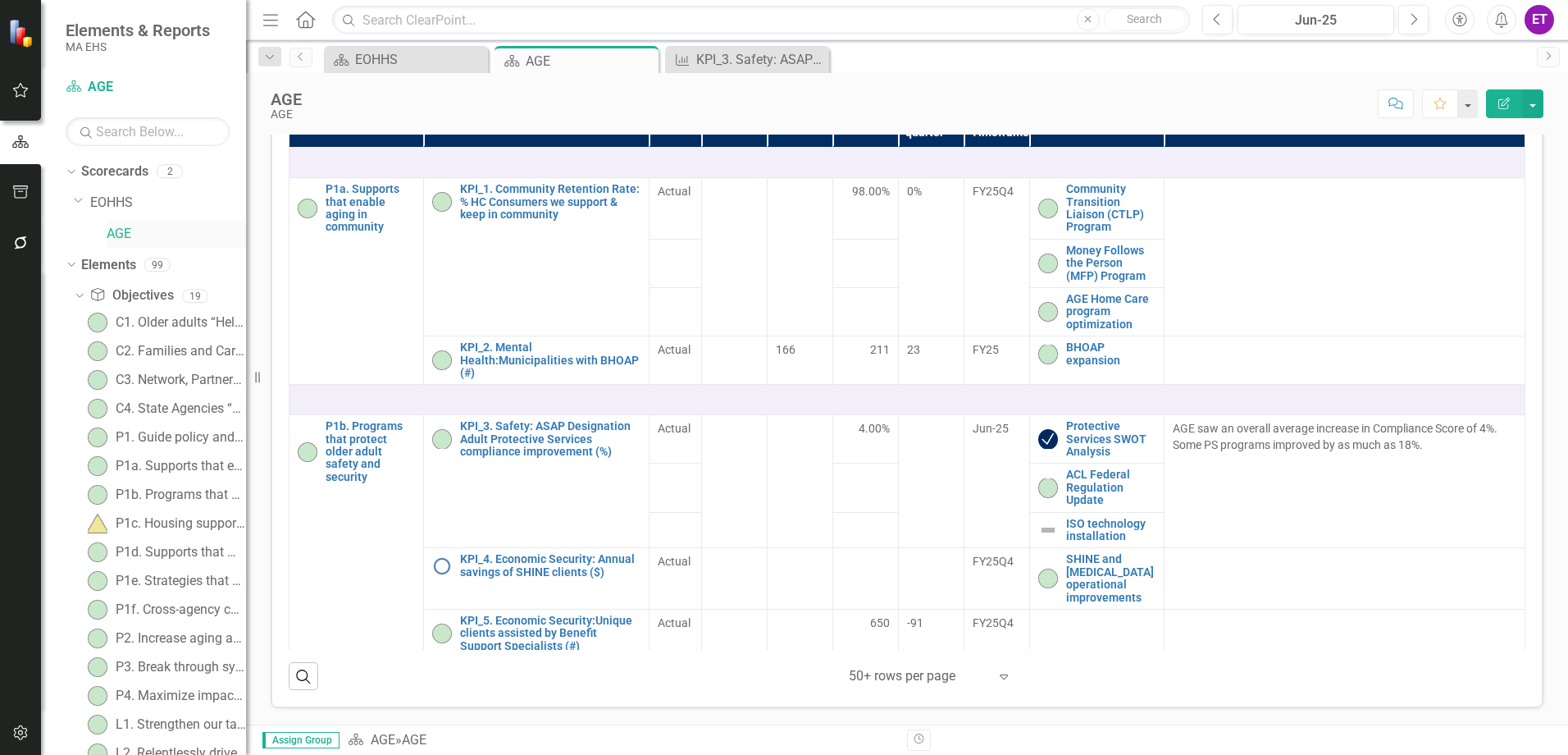
click at [133, 228] on link "AGE" at bounding box center [176, 234] width 139 height 19
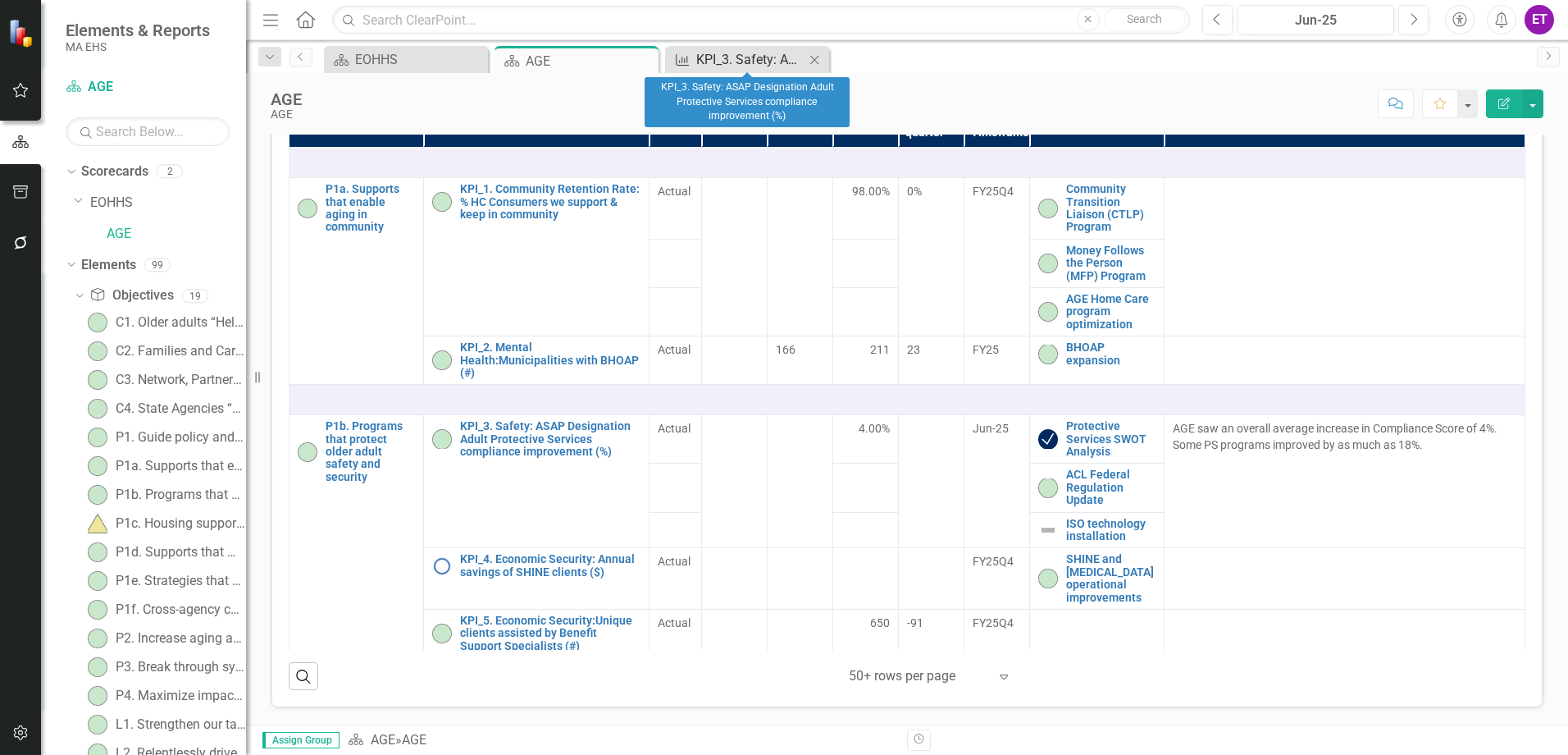
click at [716, 66] on div "KPI_3. Safety: ASAP Designation Adult Protective Services compliance improvemen…" at bounding box center [750, 59] width 109 height 21
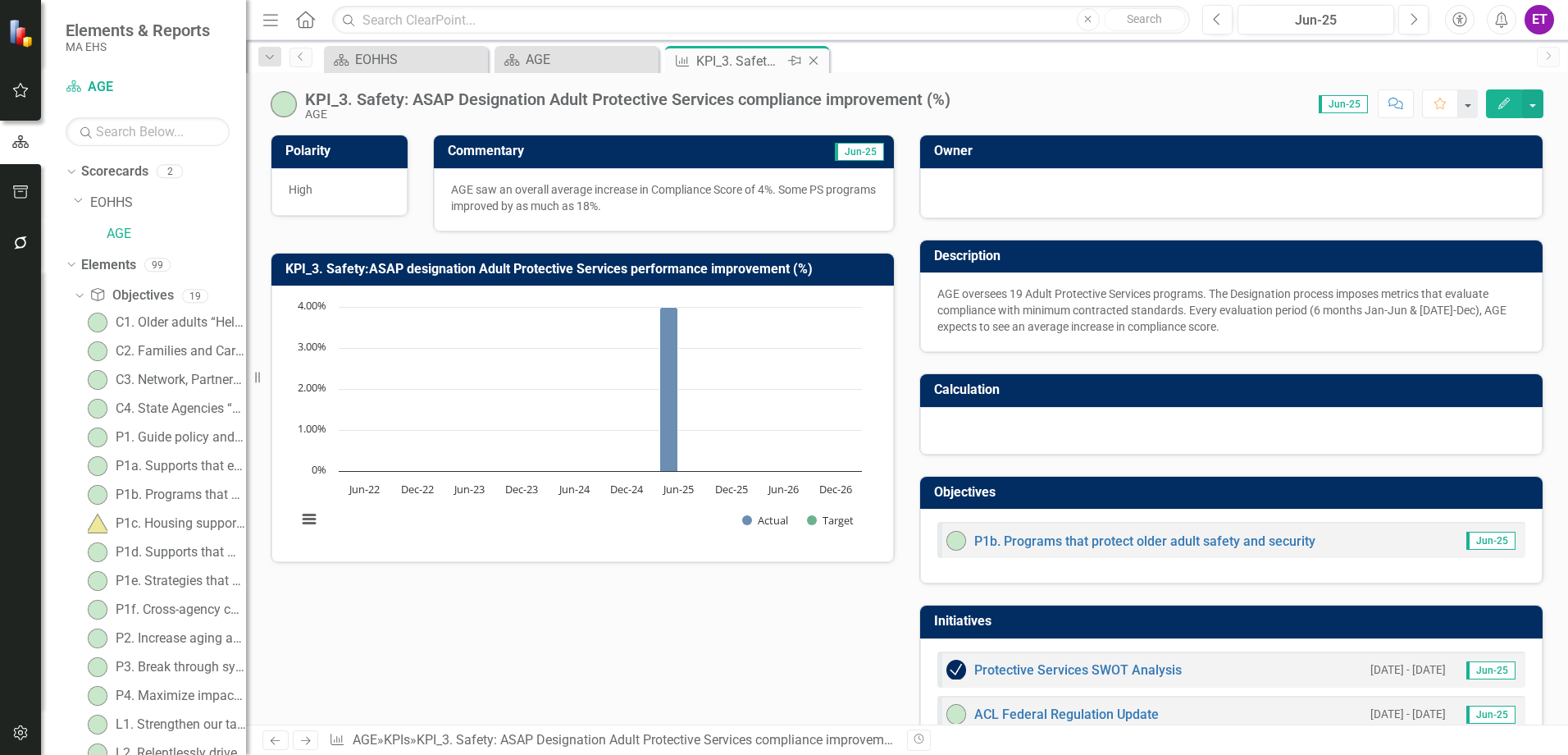
click at [812, 57] on icon "Close" at bounding box center [813, 60] width 17 height 13
